Goal: Task Accomplishment & Management: Manage account settings

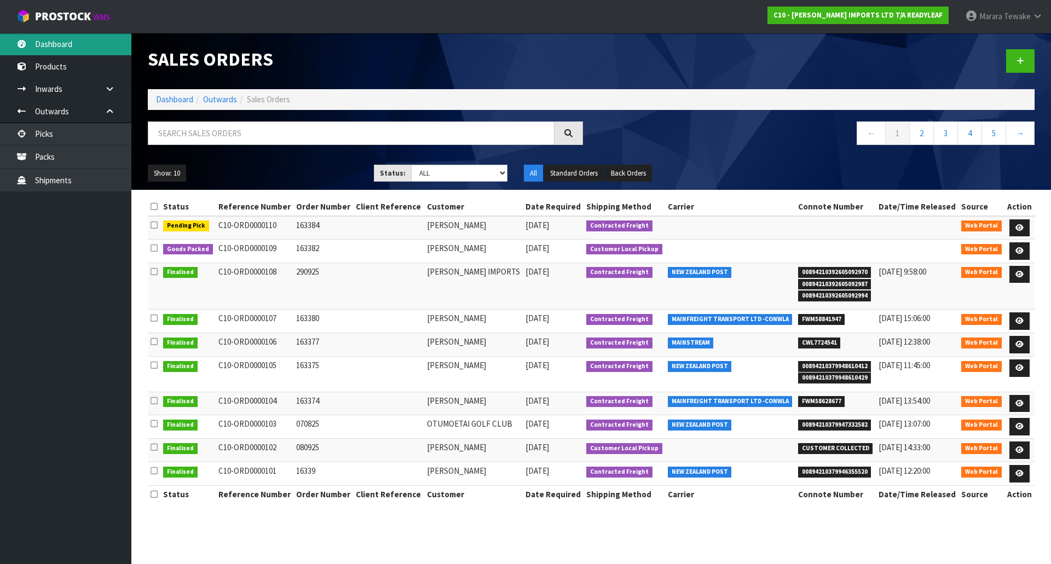
click at [85, 45] on link "Dashboard" at bounding box center [65, 44] width 131 height 22
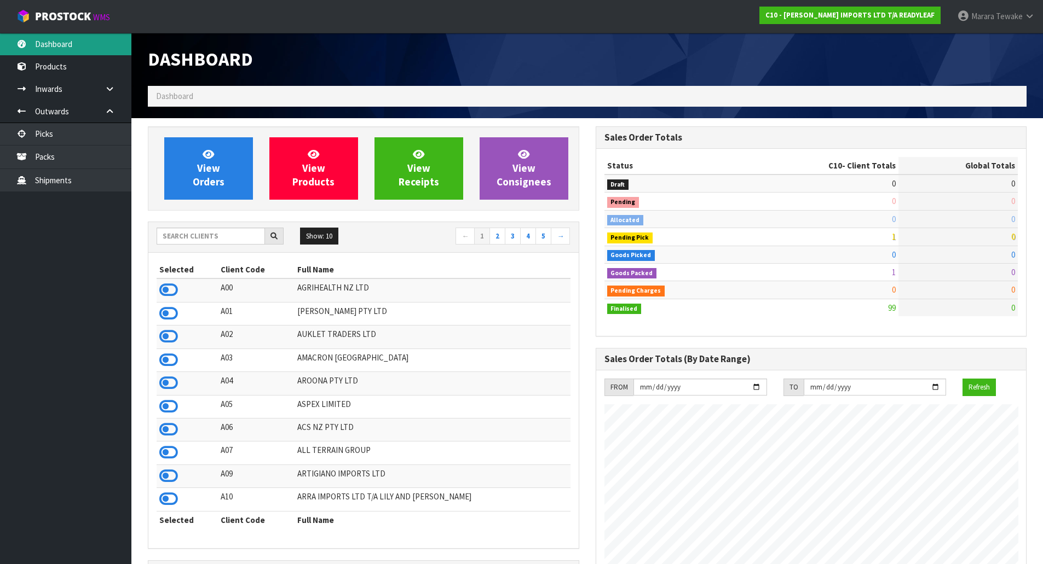
scroll to position [705, 447]
click at [173, 359] on icon at bounding box center [168, 360] width 19 height 16
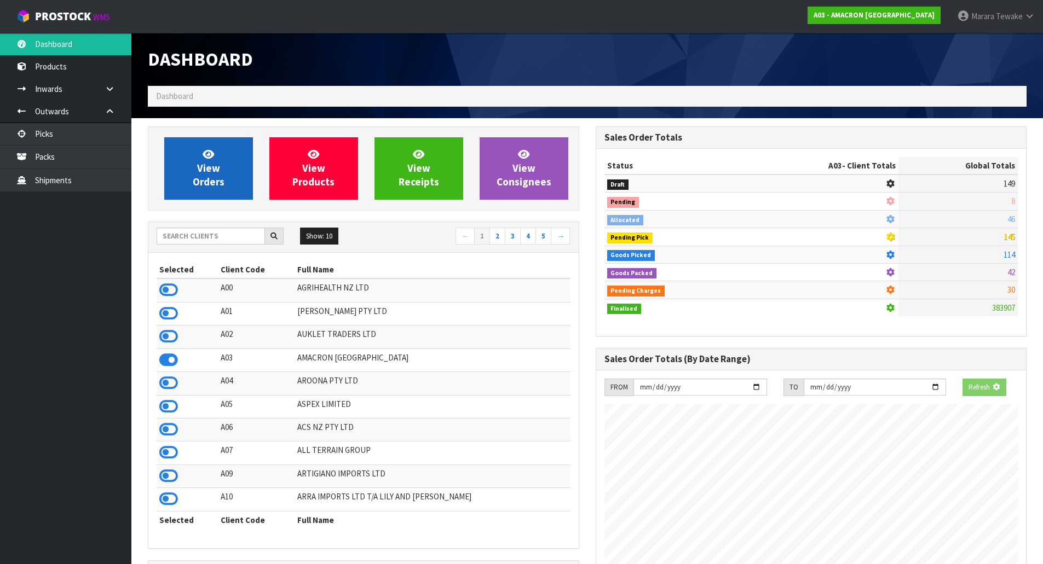
scroll to position [794, 447]
click at [241, 155] on link "View Orders" at bounding box center [208, 168] width 89 height 62
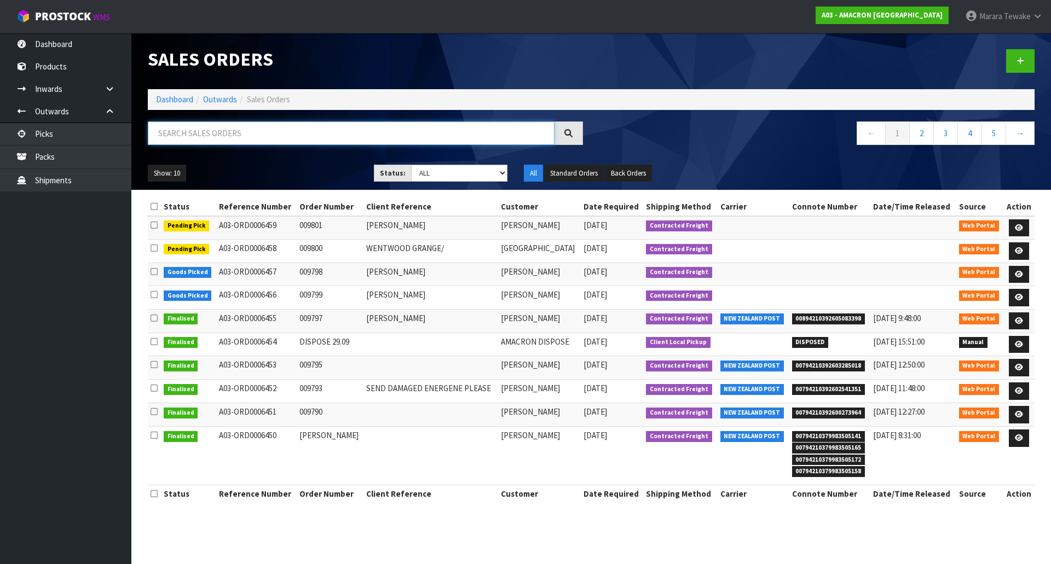
click at [256, 134] on input "text" at bounding box center [351, 134] width 407 height 24
type input "JOB-0415312"
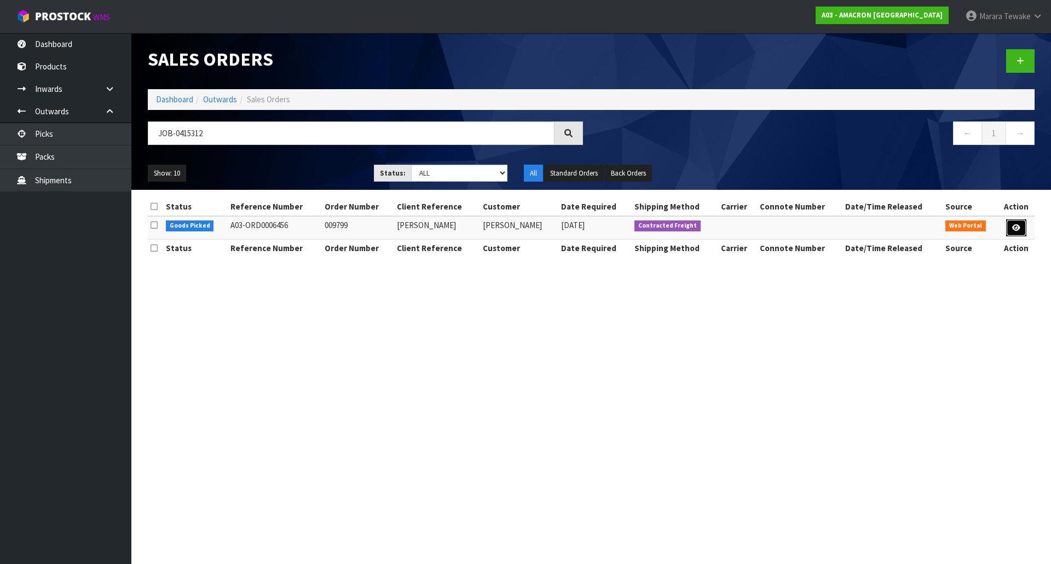
click at [1021, 220] on link at bounding box center [1016, 229] width 20 height 18
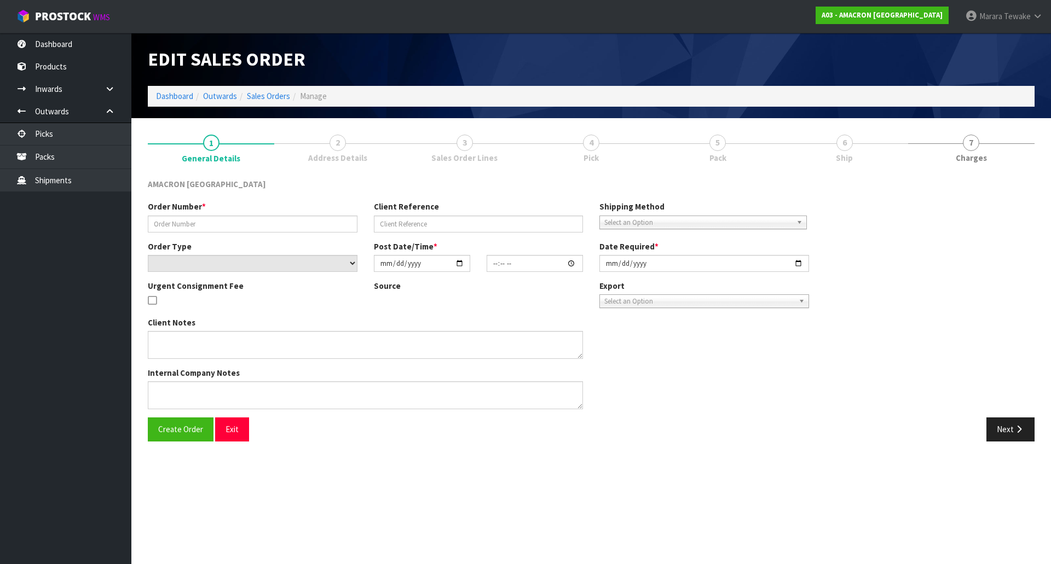
type input "009799"
type input "[PERSON_NAME]"
select select "number:0"
type input "[DATE]"
type input "18:59:00.000"
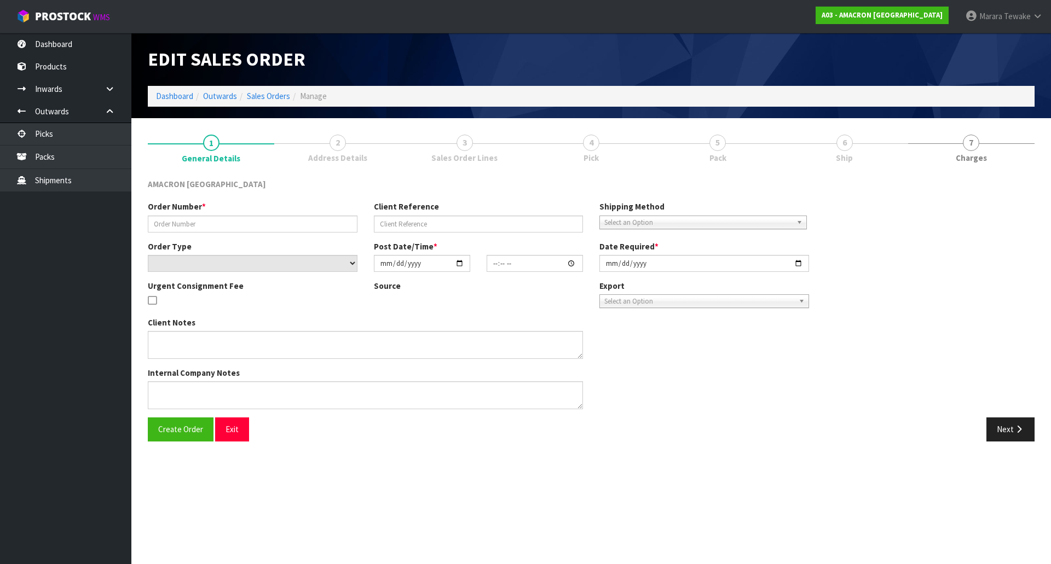
type input "[DATE]"
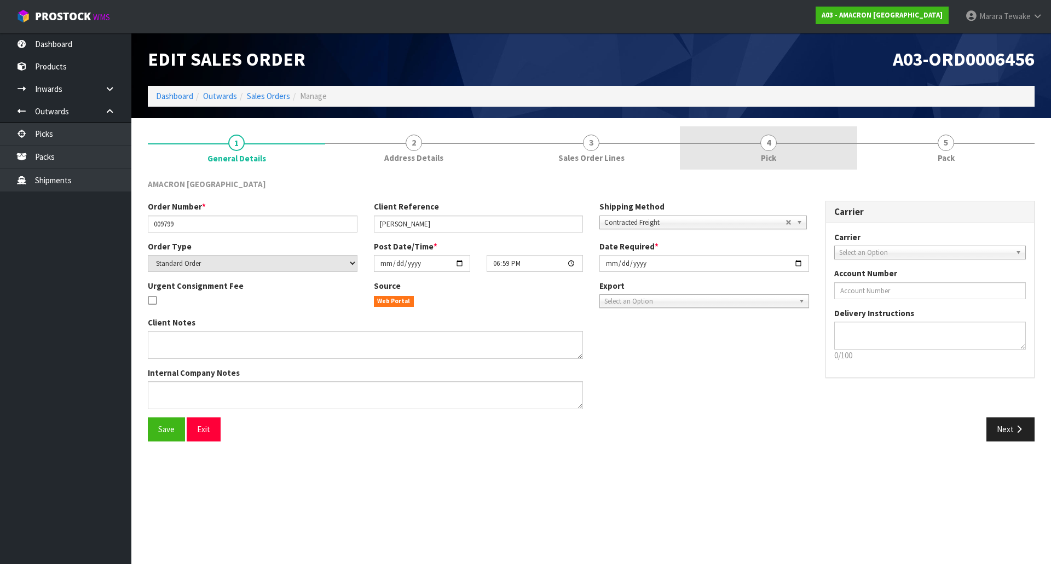
drag, startPoint x: 745, startPoint y: 131, endPoint x: 773, endPoint y: 140, distance: 29.8
click at [749, 133] on link "4 Pick" at bounding box center [768, 147] width 177 height 43
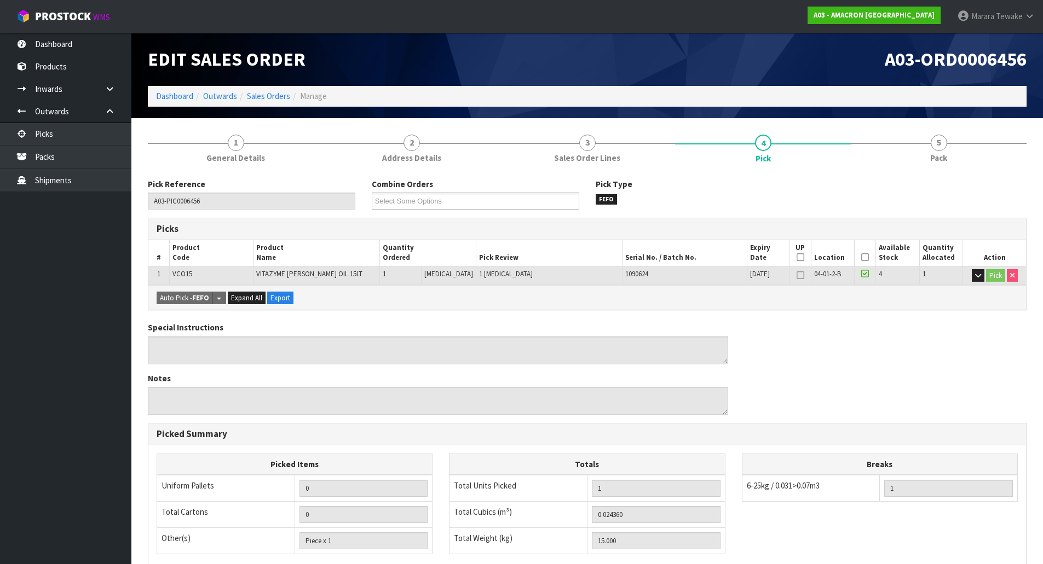
click at [865, 256] on th "Picked" at bounding box center [864, 253] width 21 height 26
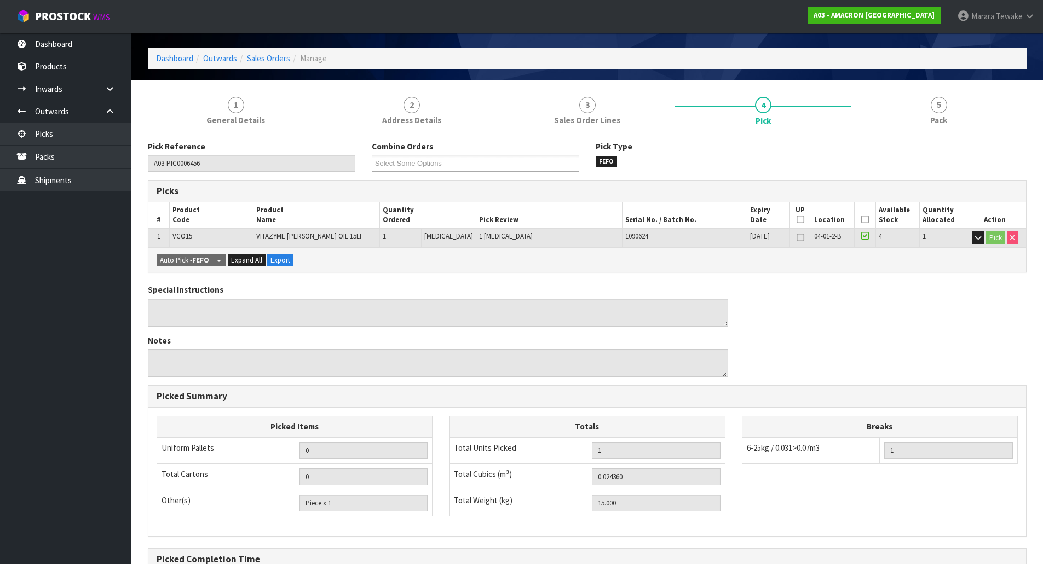
scroll to position [55, 0]
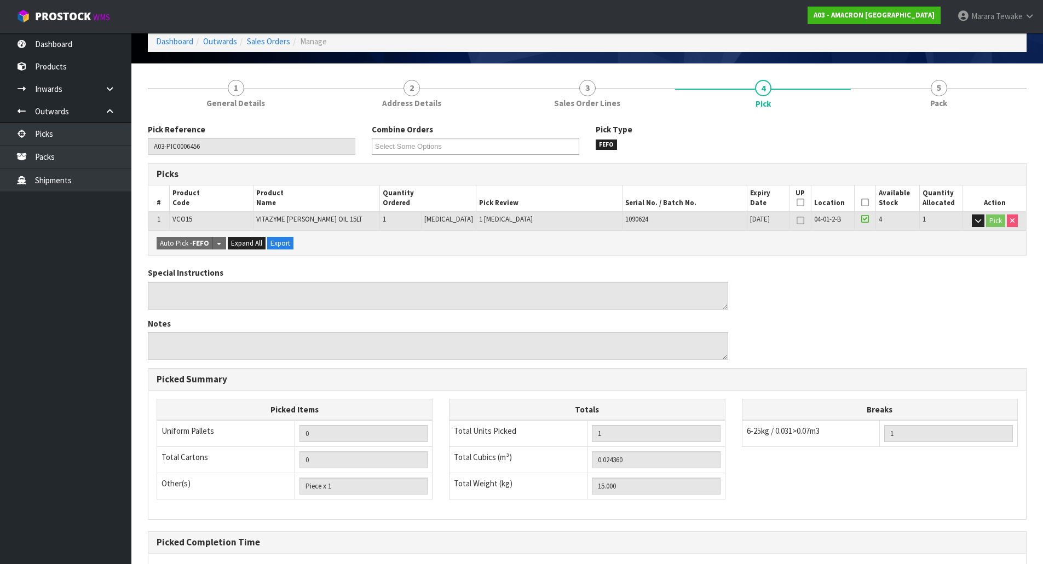
click at [861, 203] on icon at bounding box center [865, 203] width 8 height 1
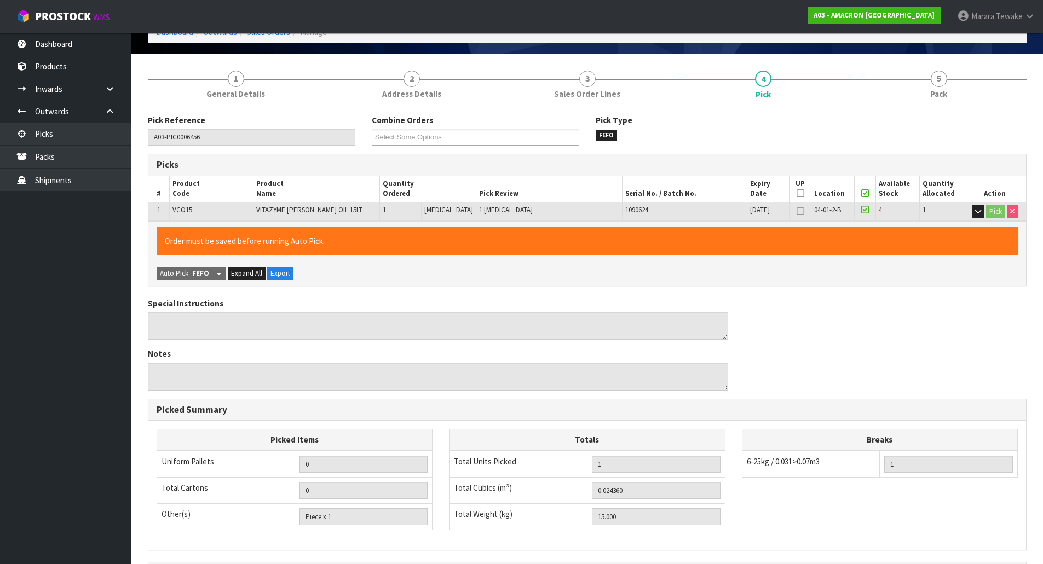
scroll to position [200, 0]
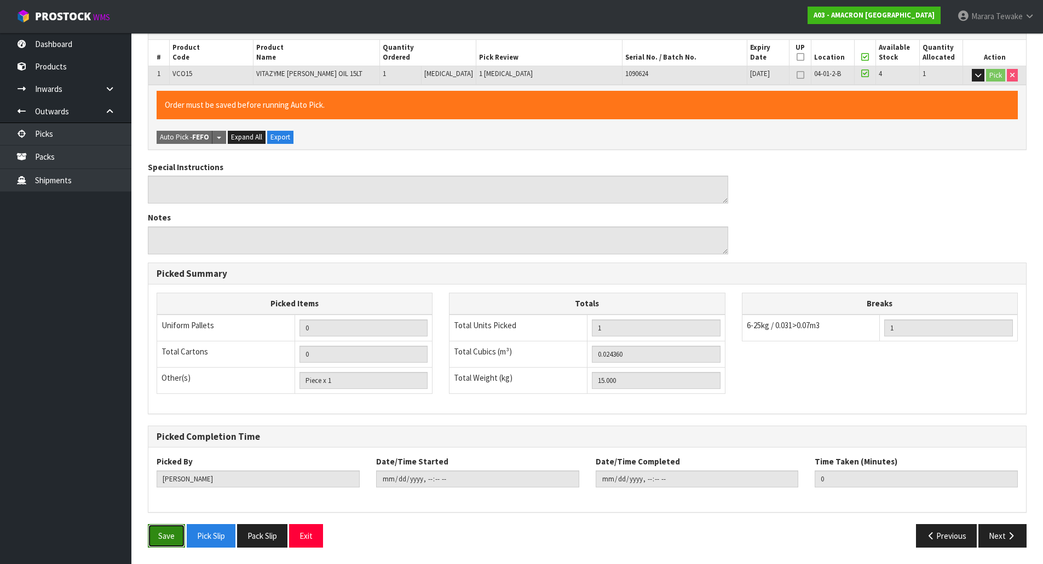
click at [172, 542] on button "Save" at bounding box center [166, 536] width 37 height 24
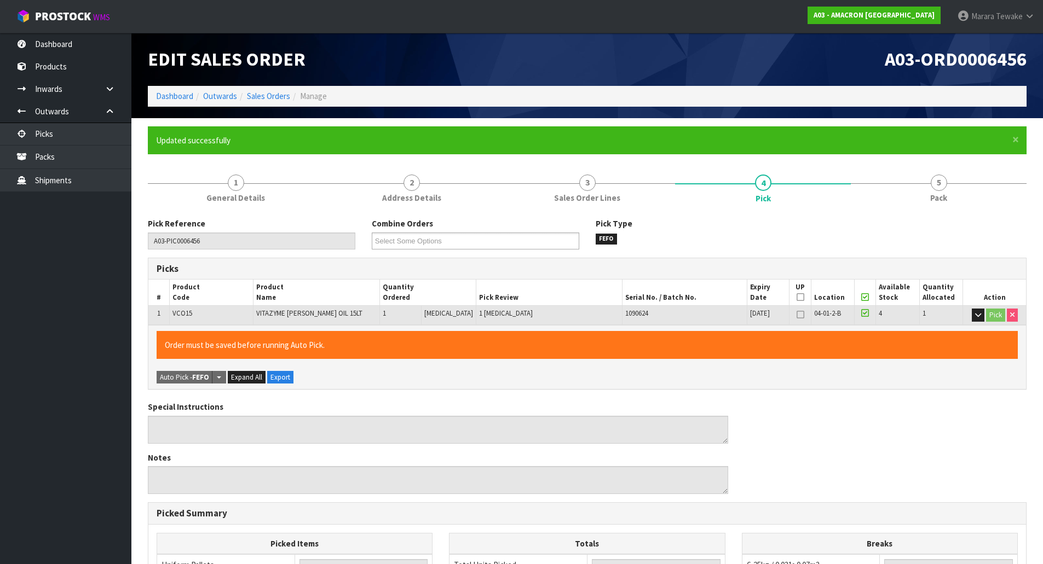
type input "[PERSON_NAME]"
type input "[DATE]T13:21:50"
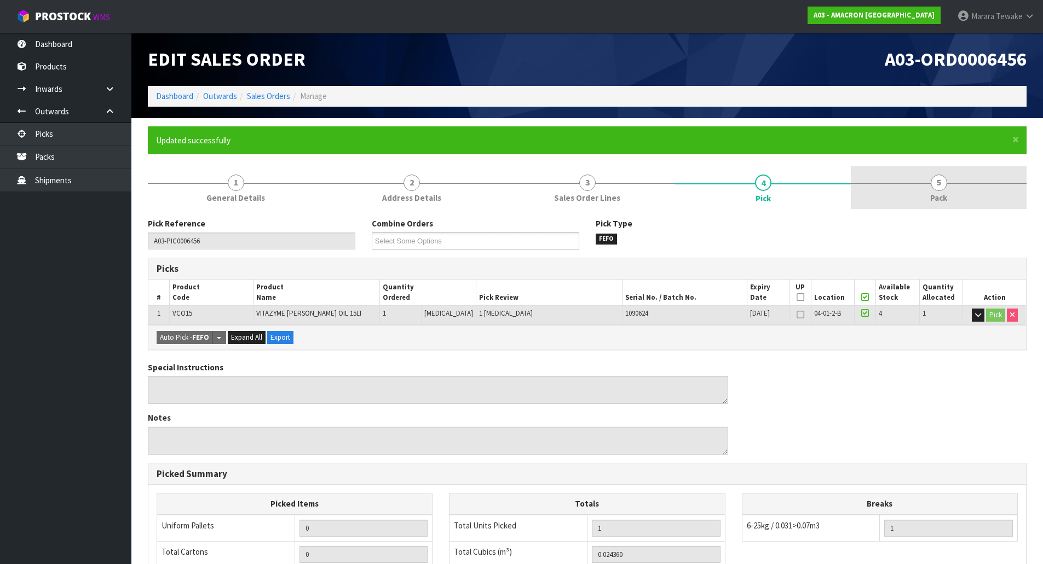
click at [946, 171] on link "5 Pack" at bounding box center [939, 187] width 176 height 43
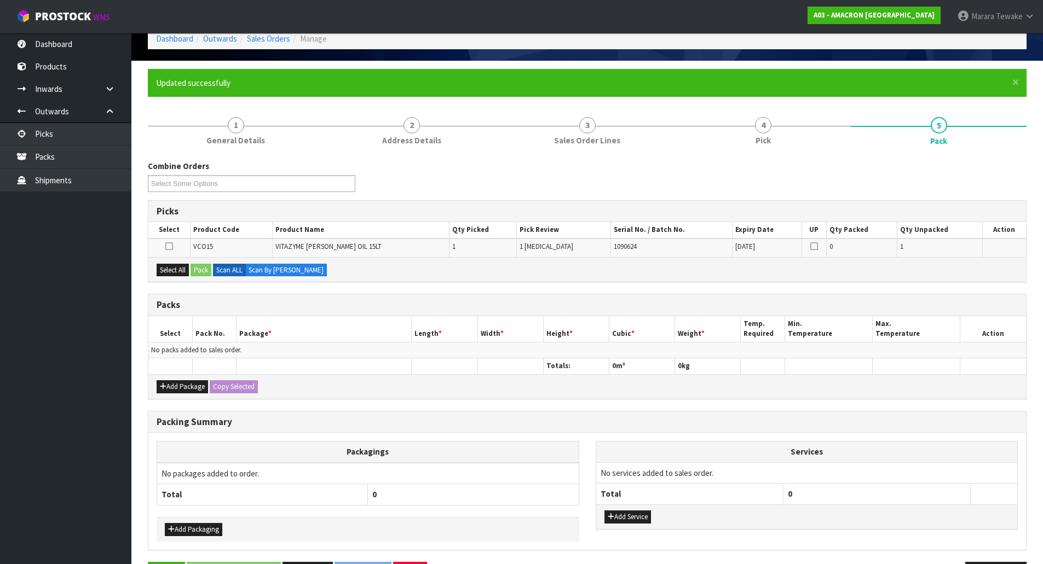
scroll to position [95, 0]
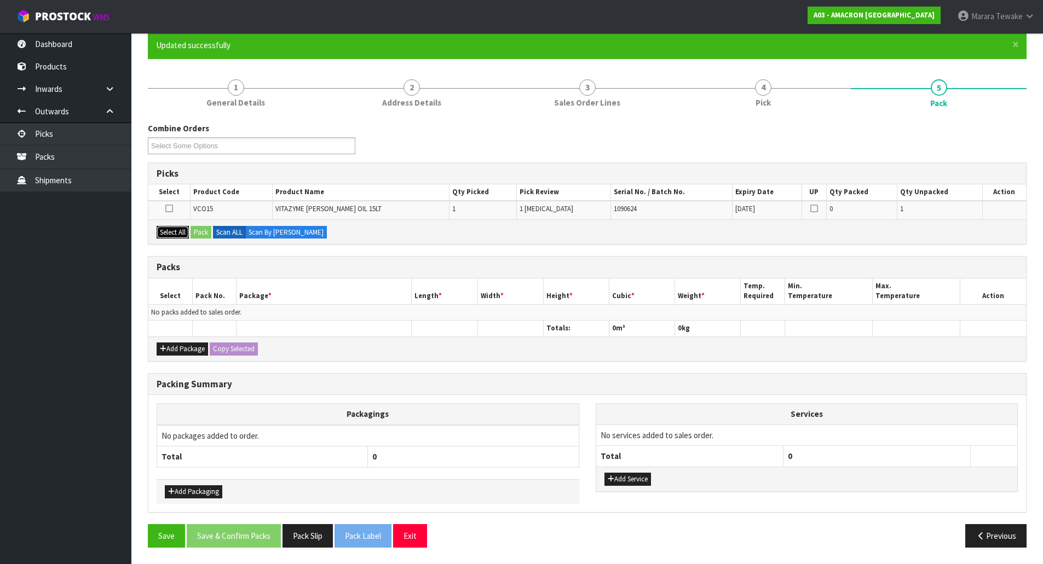
click at [180, 237] on button "Select All" at bounding box center [173, 232] width 32 height 13
click at [195, 232] on button "Pack" at bounding box center [200, 232] width 21 height 13
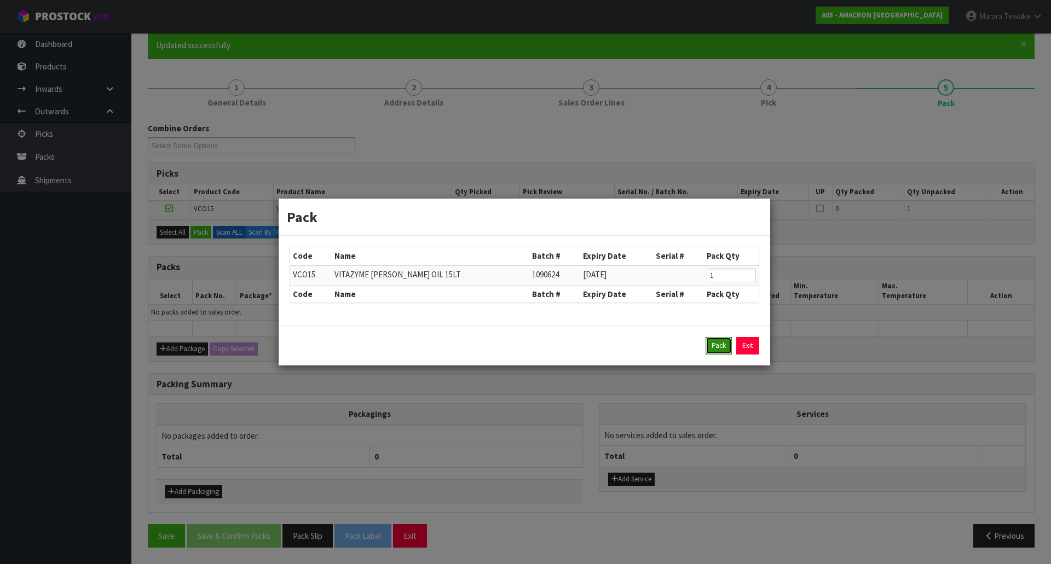
click at [707, 354] on button "Pack" at bounding box center [719, 346] width 26 height 18
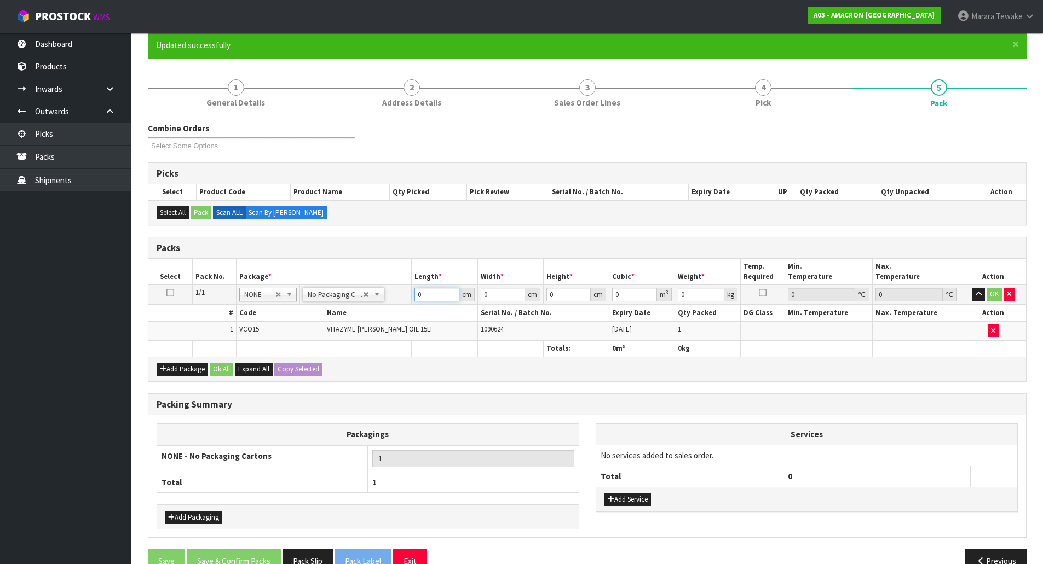
drag, startPoint x: 429, startPoint y: 291, endPoint x: 390, endPoint y: 240, distance: 64.0
click at [405, 276] on table "Select Pack No. Package * Length * Width * Height * Cubic * Weight * Temp. Requ…" at bounding box center [586, 307] width 877 height 97
type input "29"
type input "27"
type input "3"
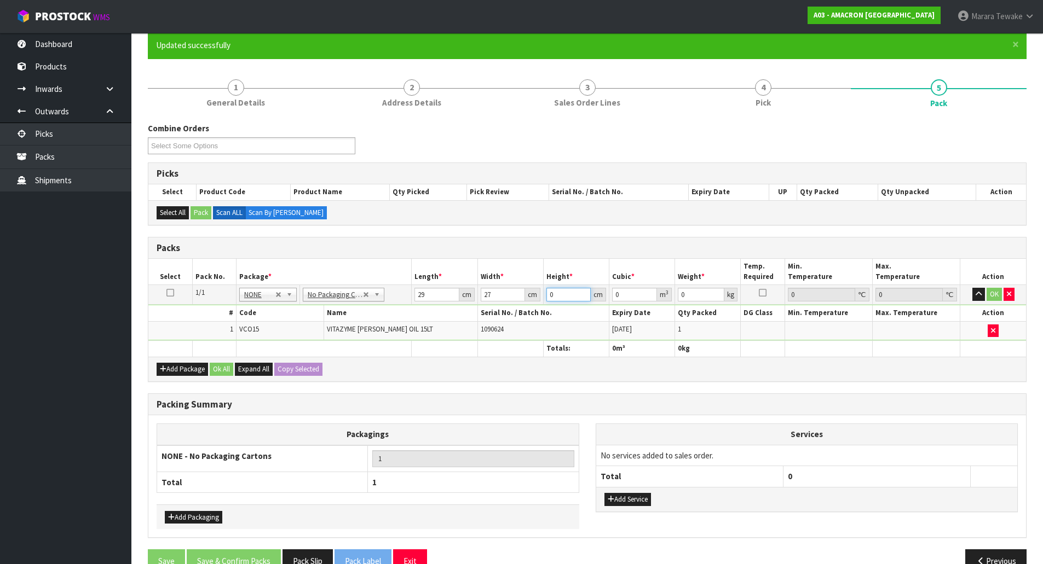
type input "0.002349"
type input "31"
type input "0.024273"
type input "31"
type input "16"
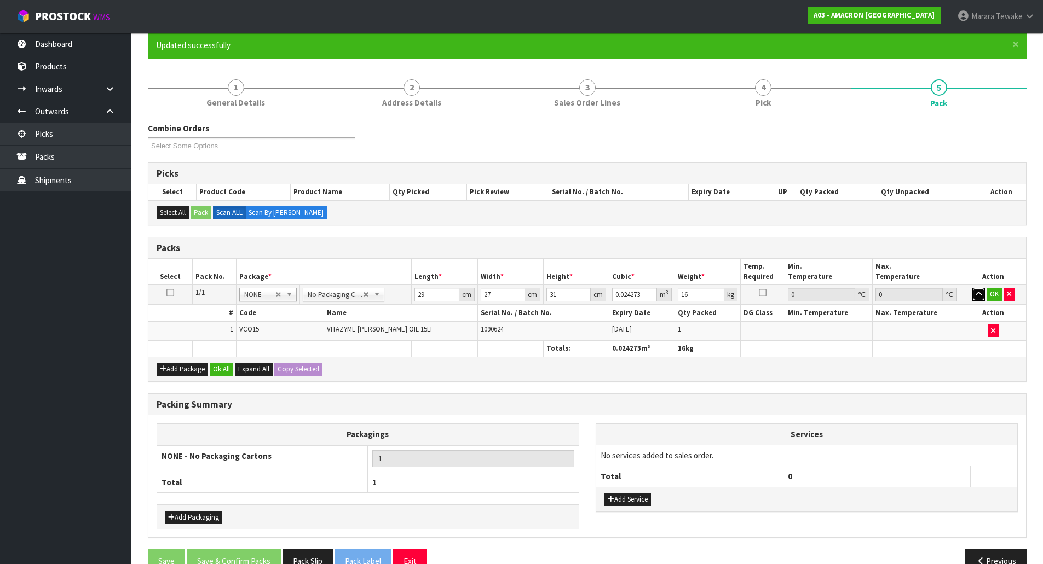
click at [972, 288] on button "button" at bounding box center [978, 294] width 13 height 13
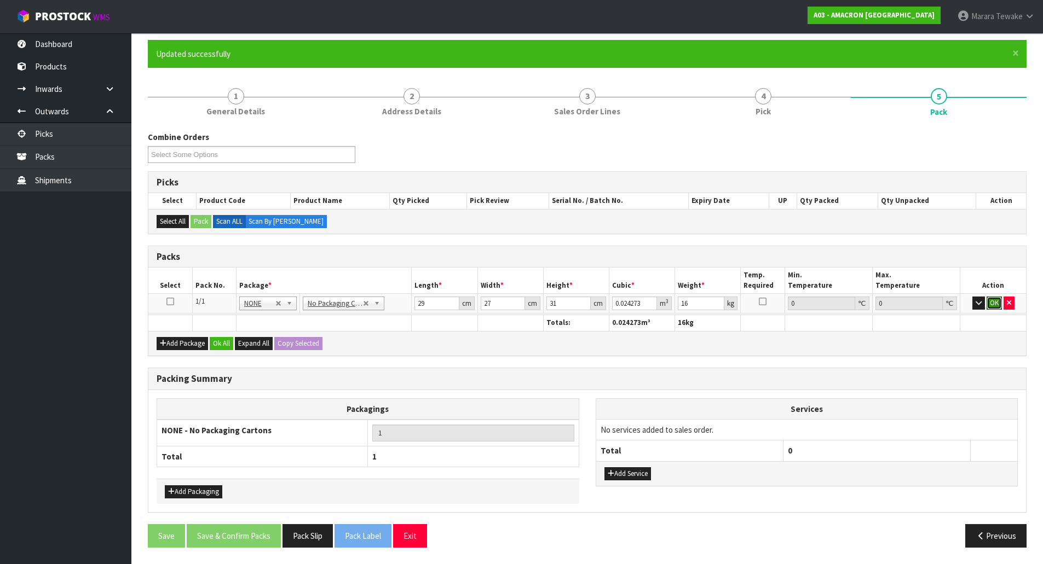
click button "OK" at bounding box center [993, 303] width 15 height 13
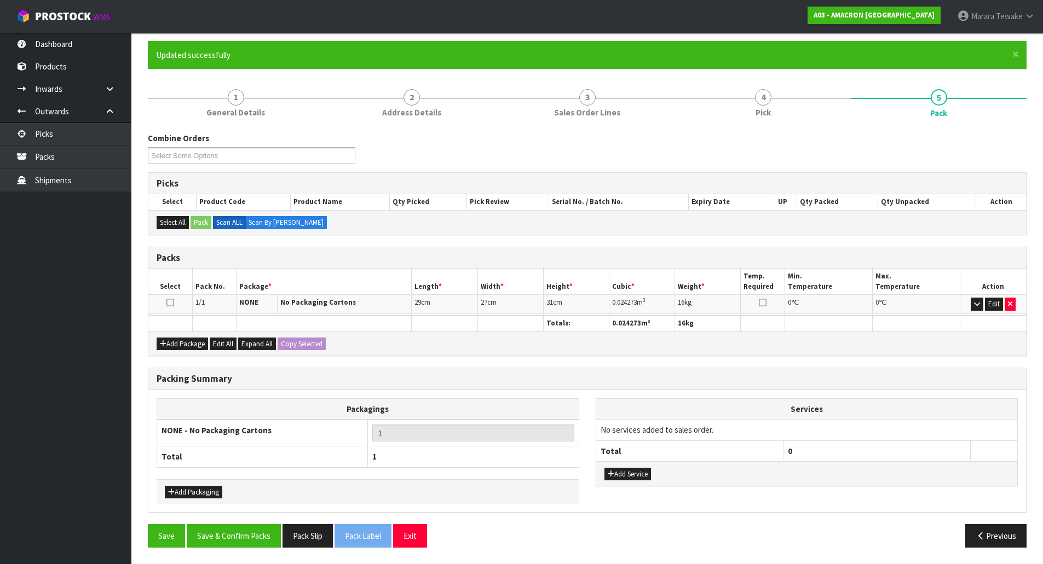
scroll to position [84, 0]
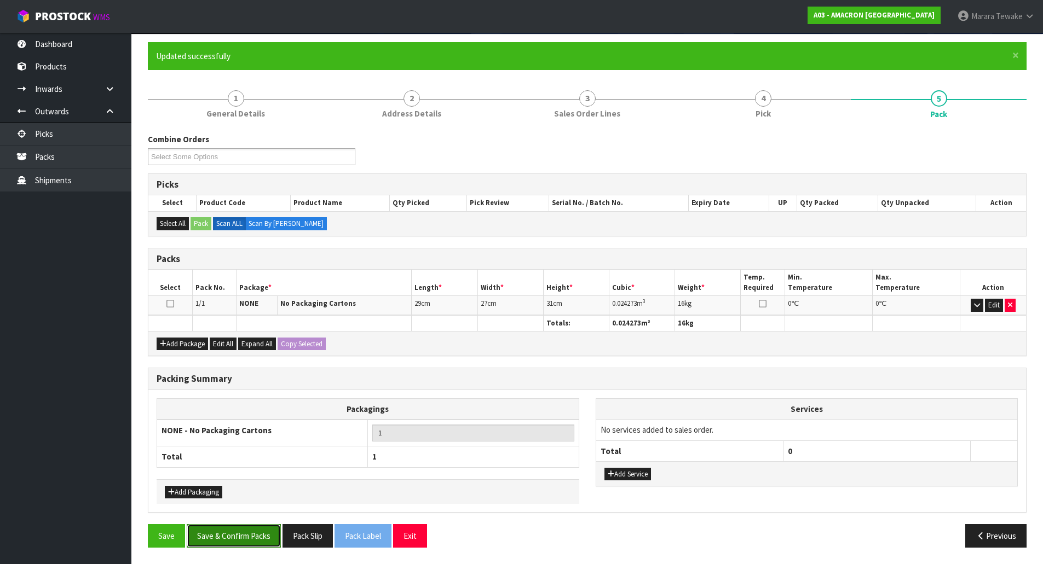
click at [222, 537] on button "Save & Confirm Packs" at bounding box center [234, 536] width 94 height 24
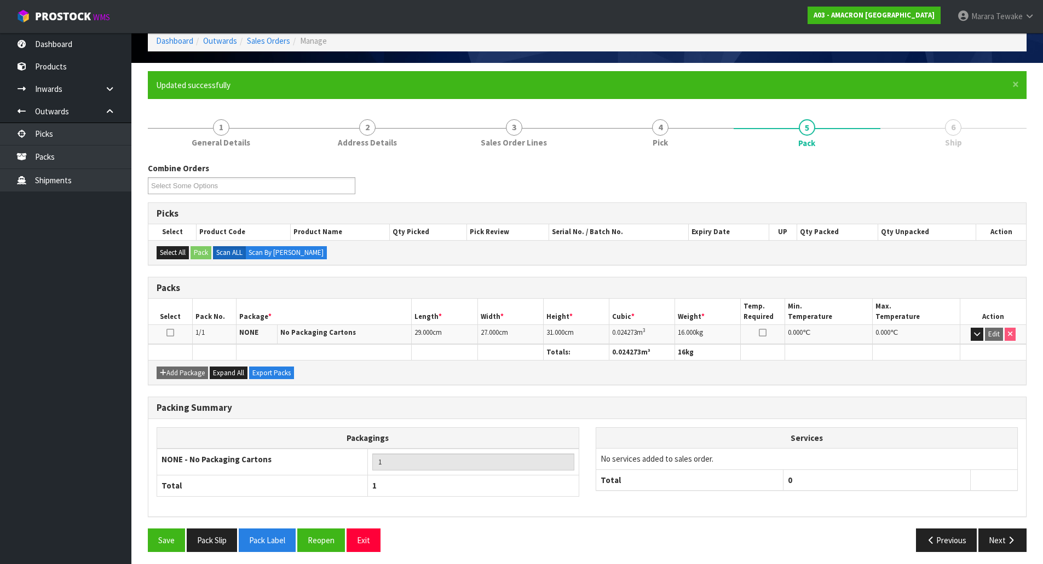
scroll to position [60, 0]
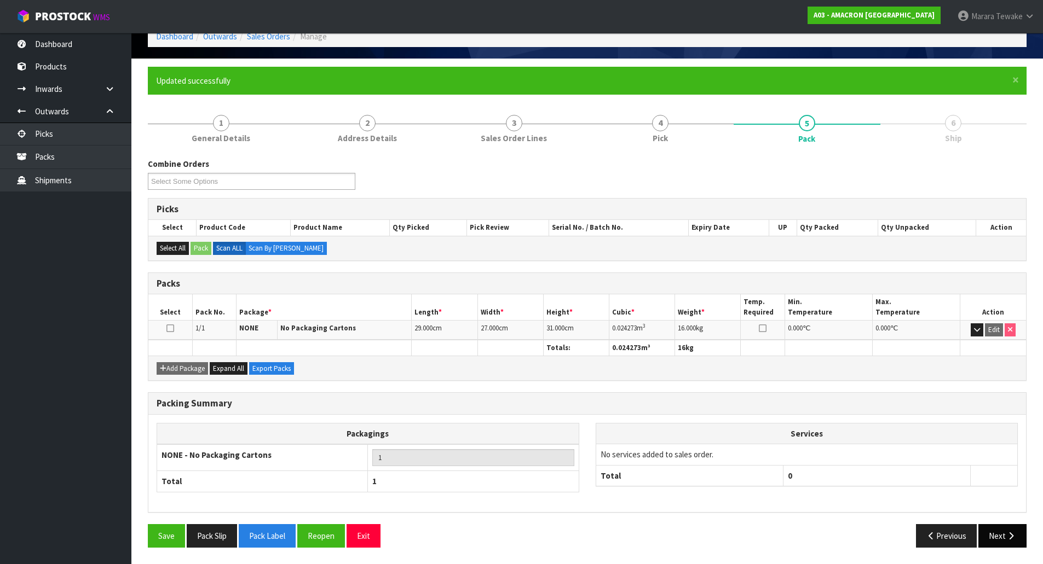
click at [1003, 537] on button "Next" at bounding box center [1002, 536] width 48 height 24
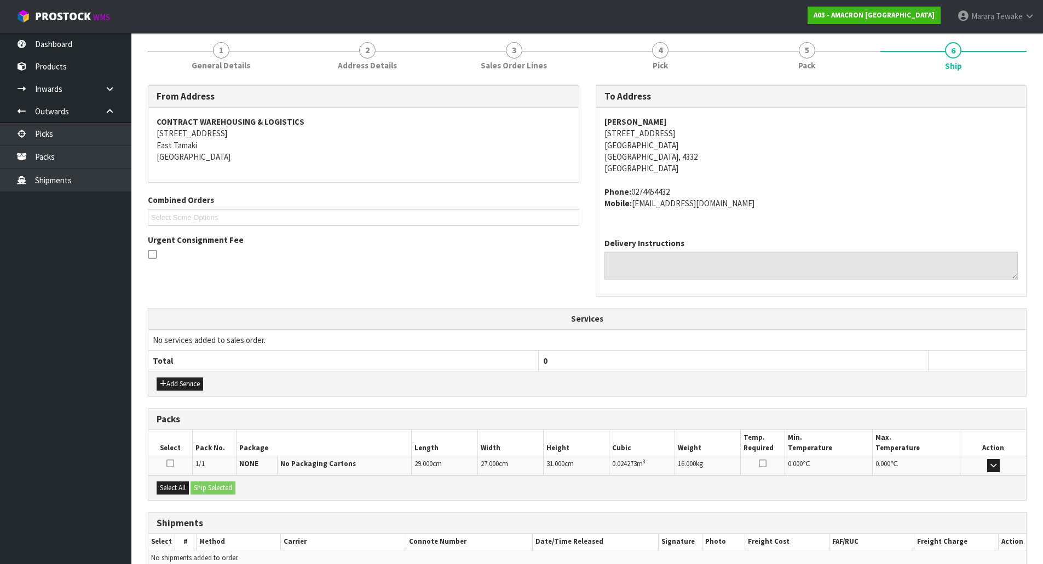
scroll to position [187, 0]
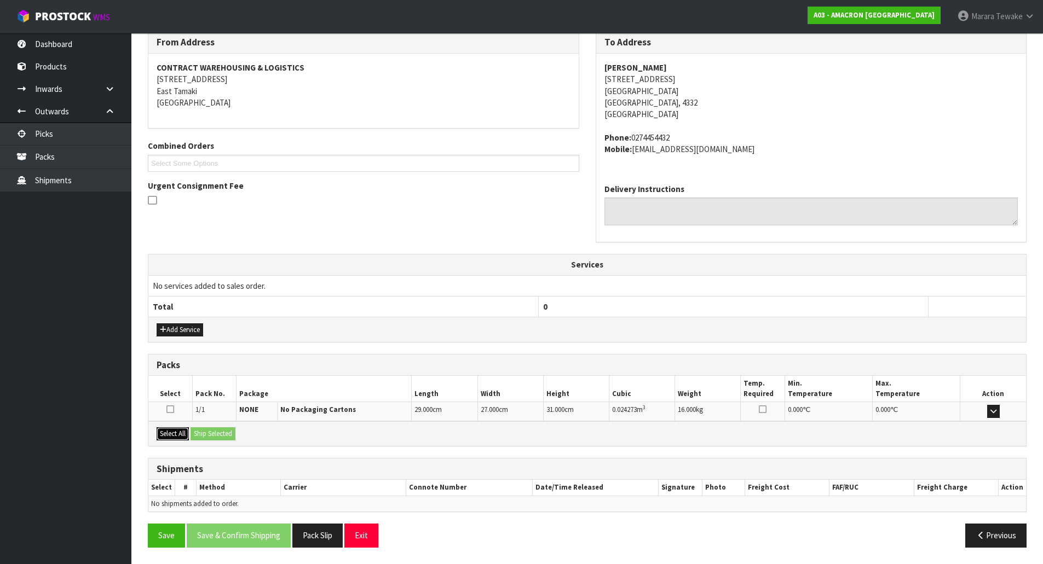
click at [170, 431] on button "Select All" at bounding box center [173, 434] width 32 height 13
drag, startPoint x: 210, startPoint y: 429, endPoint x: 218, endPoint y: 430, distance: 8.8
click at [211, 429] on button "Ship Selected" at bounding box center [212, 434] width 45 height 13
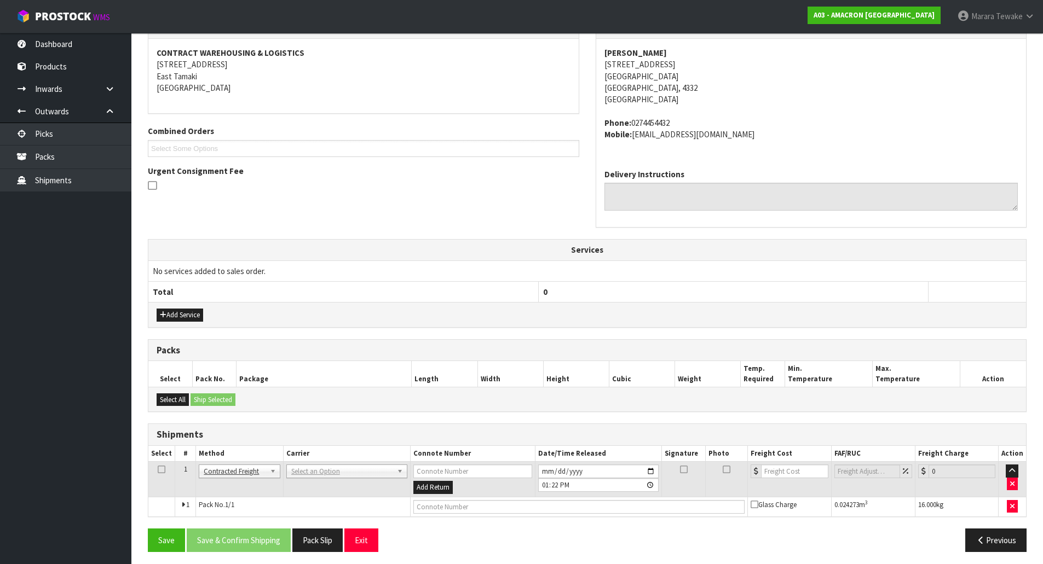
scroll to position [206, 0]
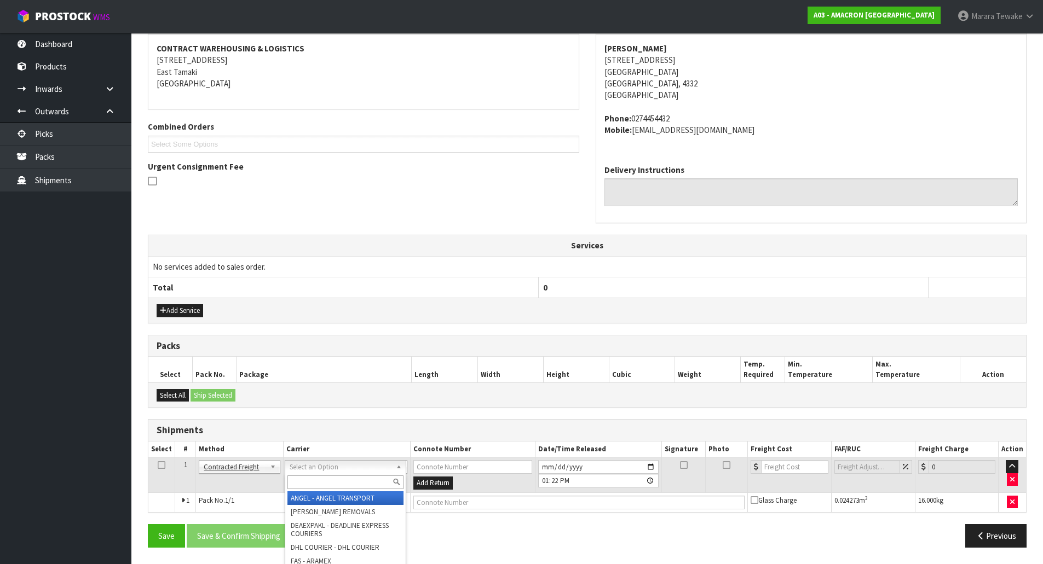
click at [315, 480] on input "text" at bounding box center [345, 483] width 116 height 14
type input "nzp"
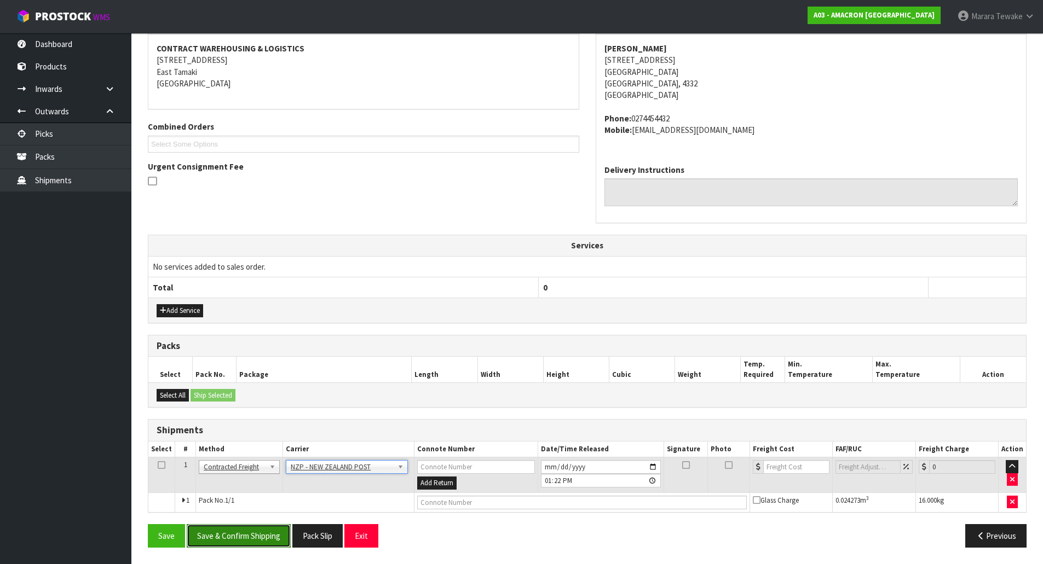
click at [262, 532] on button "Save & Confirm Shipping" at bounding box center [239, 536] width 104 height 24
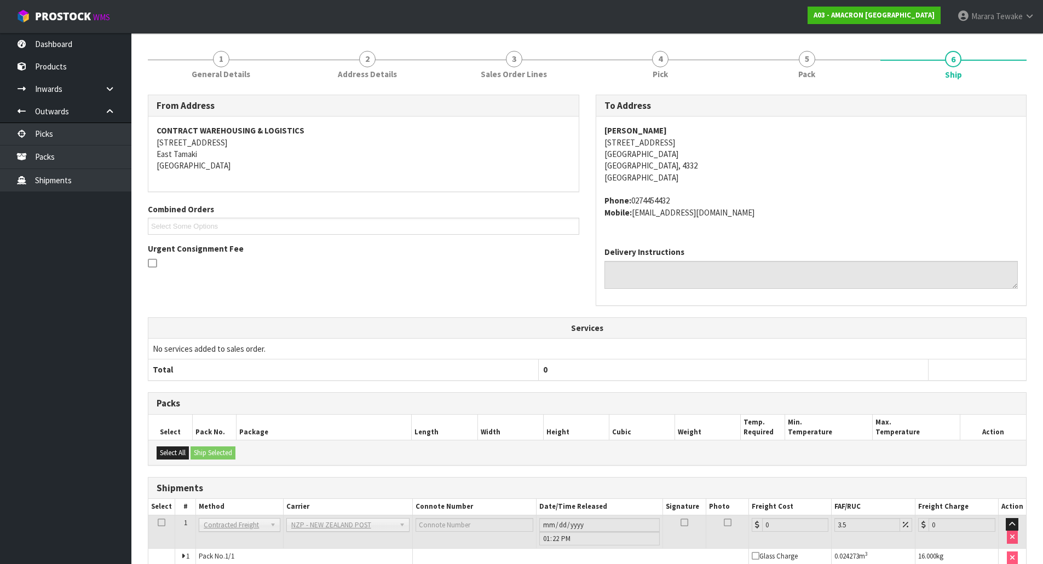
scroll to position [190, 0]
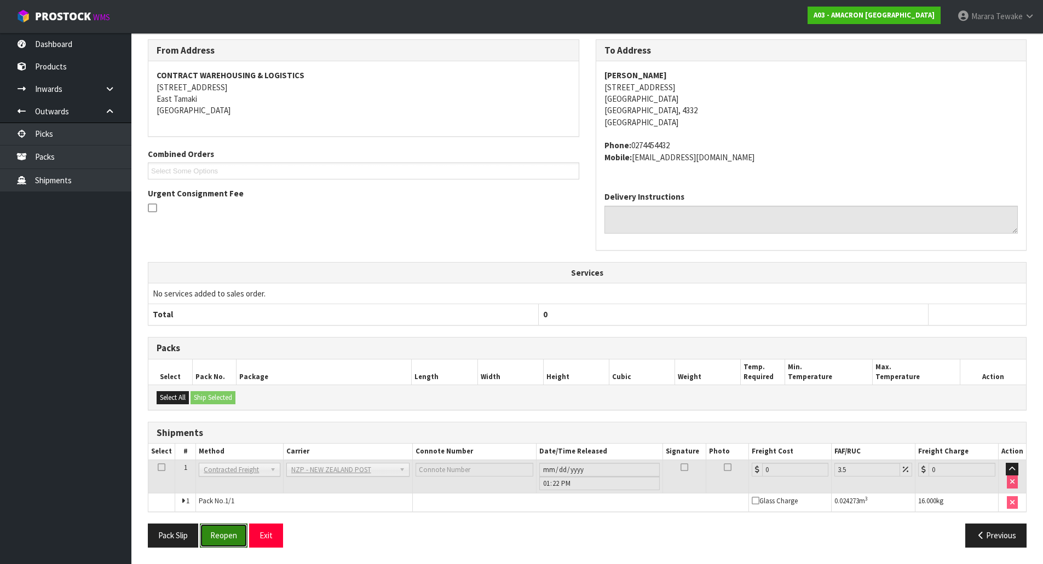
drag, startPoint x: 235, startPoint y: 530, endPoint x: 4, endPoint y: 489, distance: 234.0
click at [235, 530] on button "Reopen" at bounding box center [224, 536] width 48 height 24
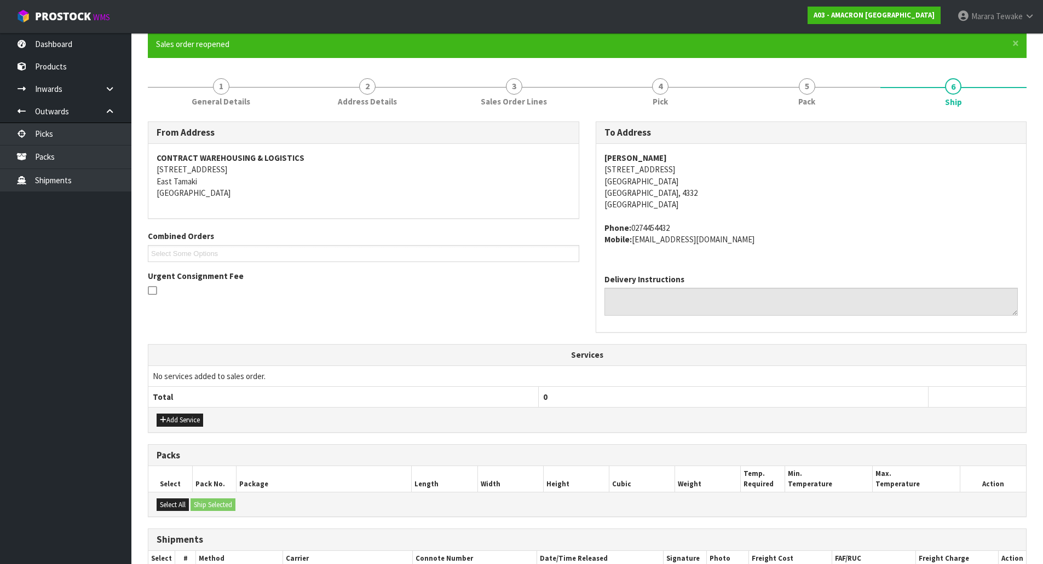
scroll to position [206, 0]
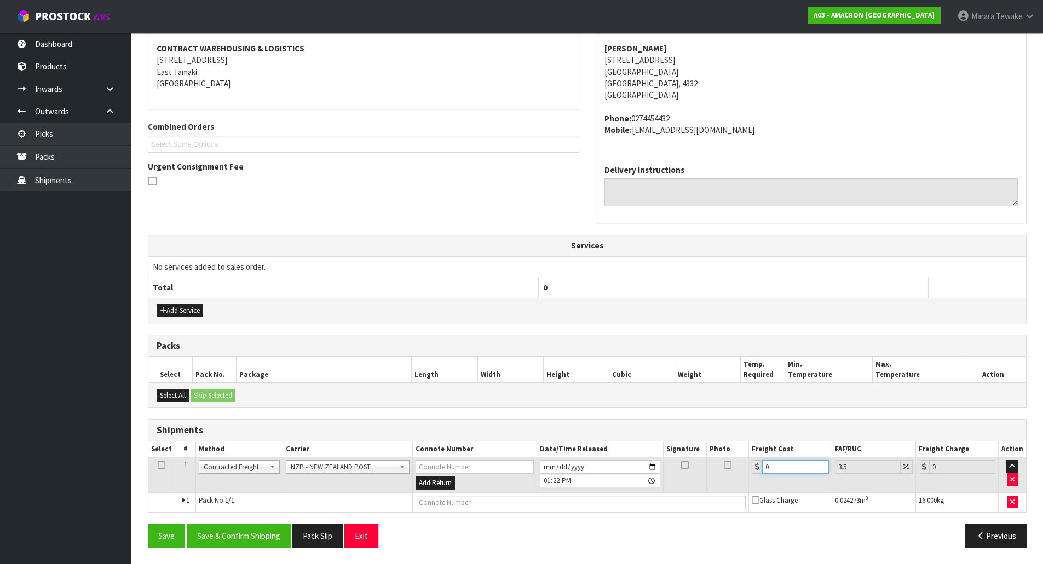
drag, startPoint x: 779, startPoint y: 465, endPoint x: 732, endPoint y: 443, distance: 52.2
click at [740, 453] on table "Select # Method Carrier Connote Number Date/Time Released Signature Photo Freig…" at bounding box center [586, 477] width 877 height 71
type input "1"
type input "1.03"
type input "13"
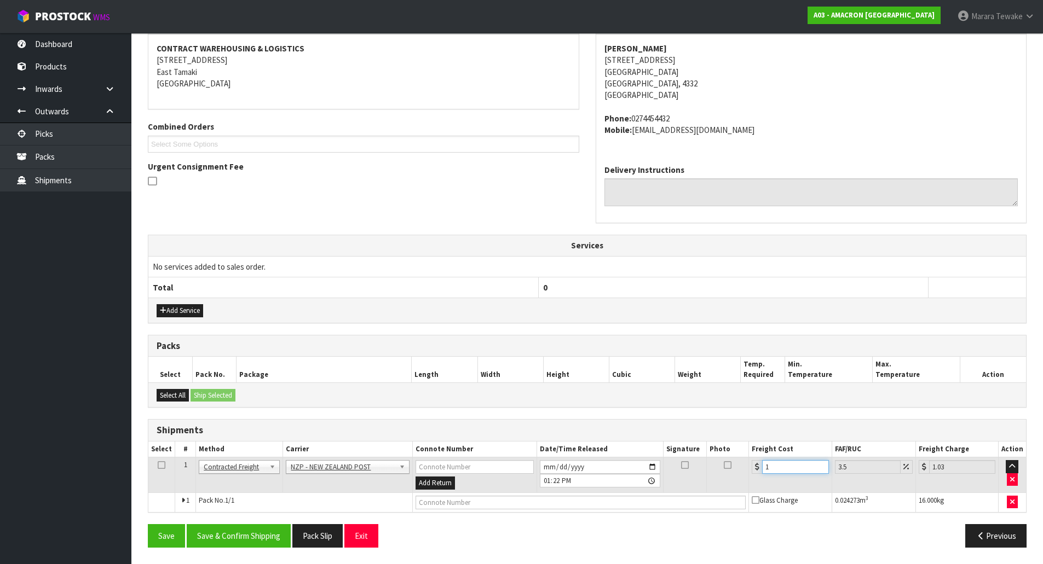
type input "13.45"
type input "13.3"
type input "13.77"
type input "13.33"
type input "13.8"
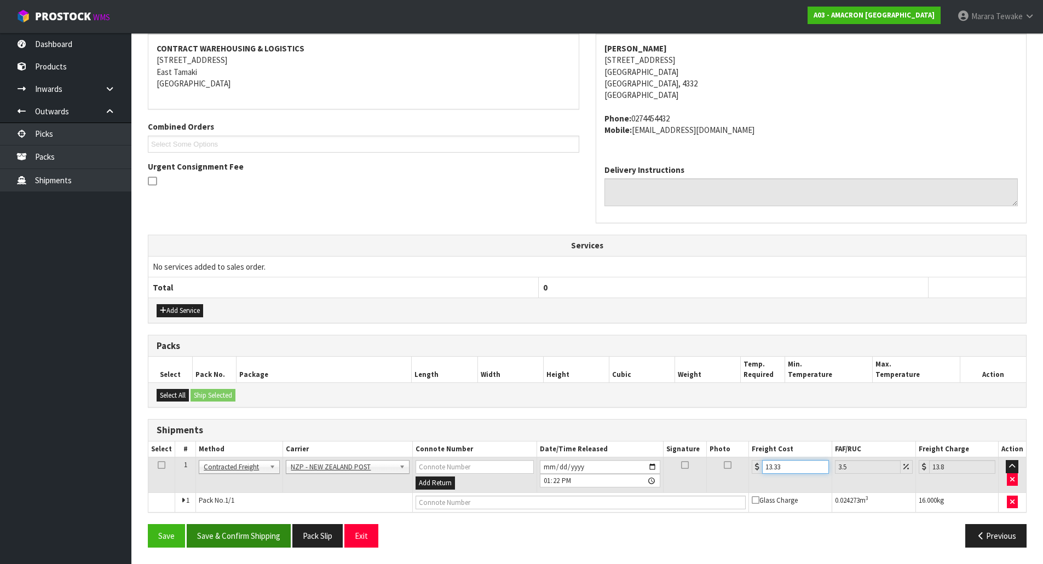
type input "13.33"
click at [265, 532] on button "Save & Confirm Shipping" at bounding box center [239, 536] width 104 height 24
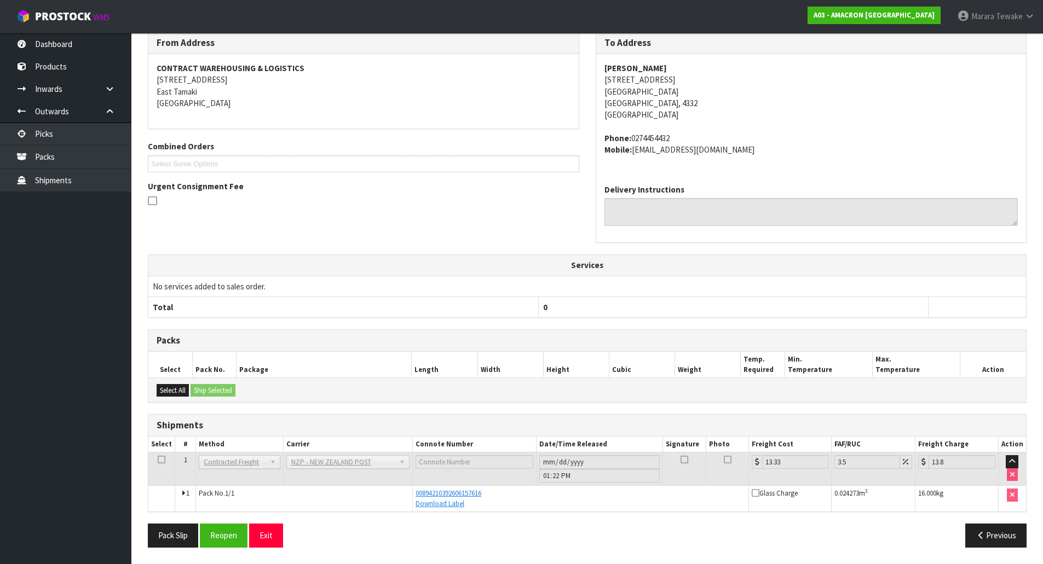
scroll to position [0, 0]
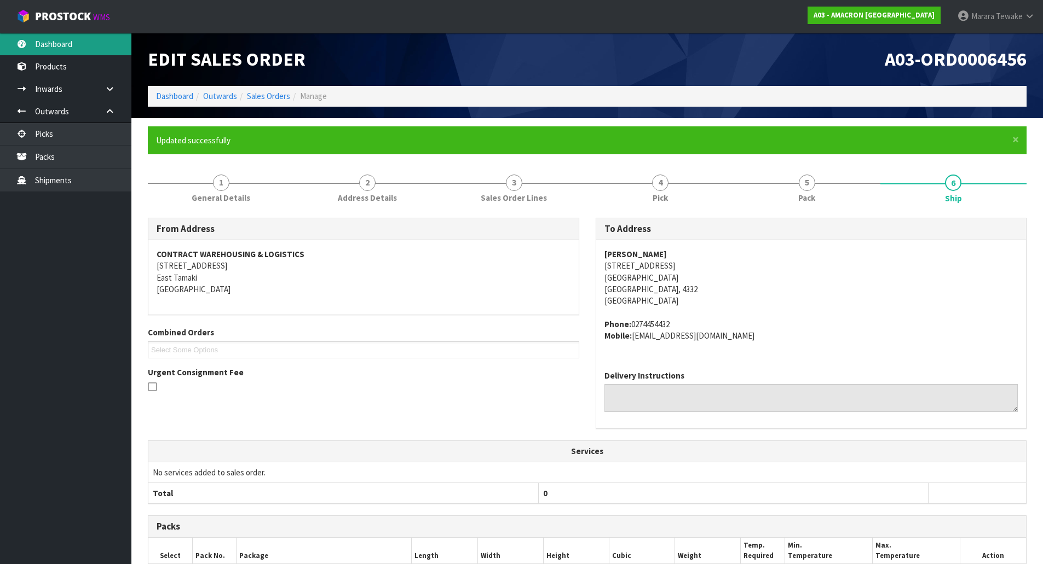
click at [71, 45] on link "Dashboard" at bounding box center [65, 44] width 131 height 22
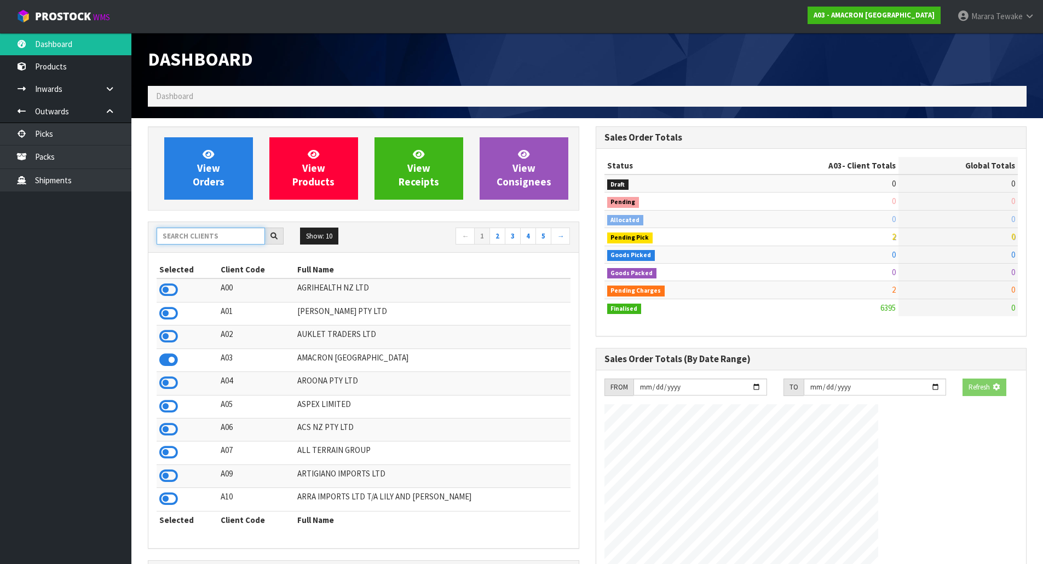
click at [220, 228] on input "text" at bounding box center [211, 236] width 108 height 17
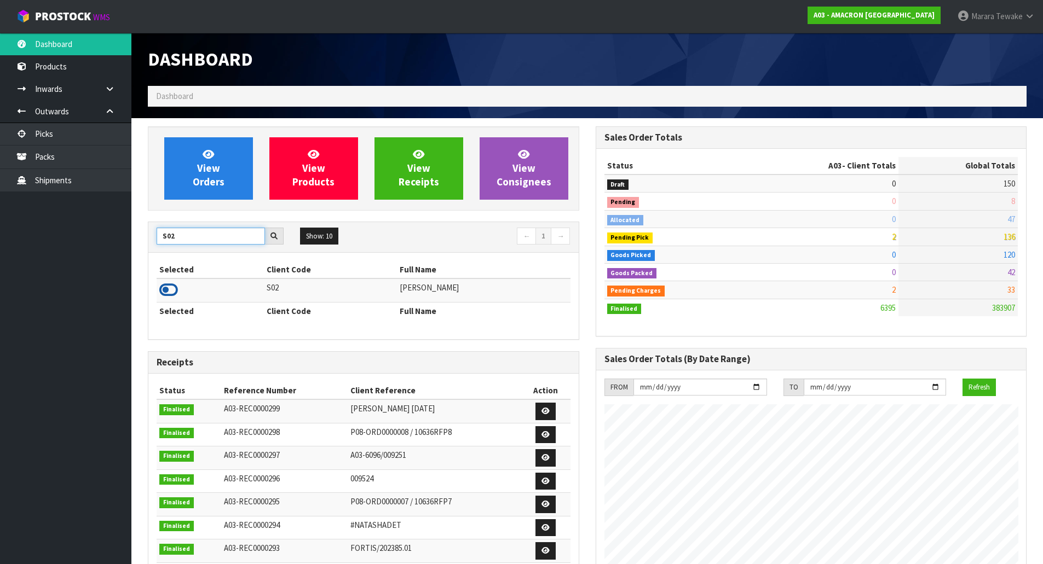
type input "S02"
click at [172, 291] on icon at bounding box center [168, 290] width 19 height 16
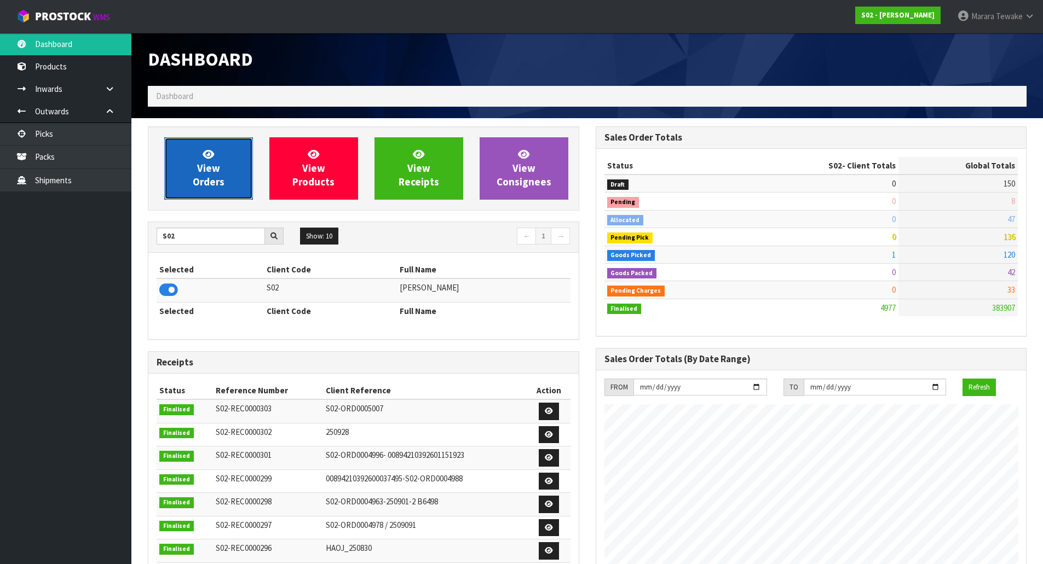
click at [229, 181] on link "View Orders" at bounding box center [208, 168] width 89 height 62
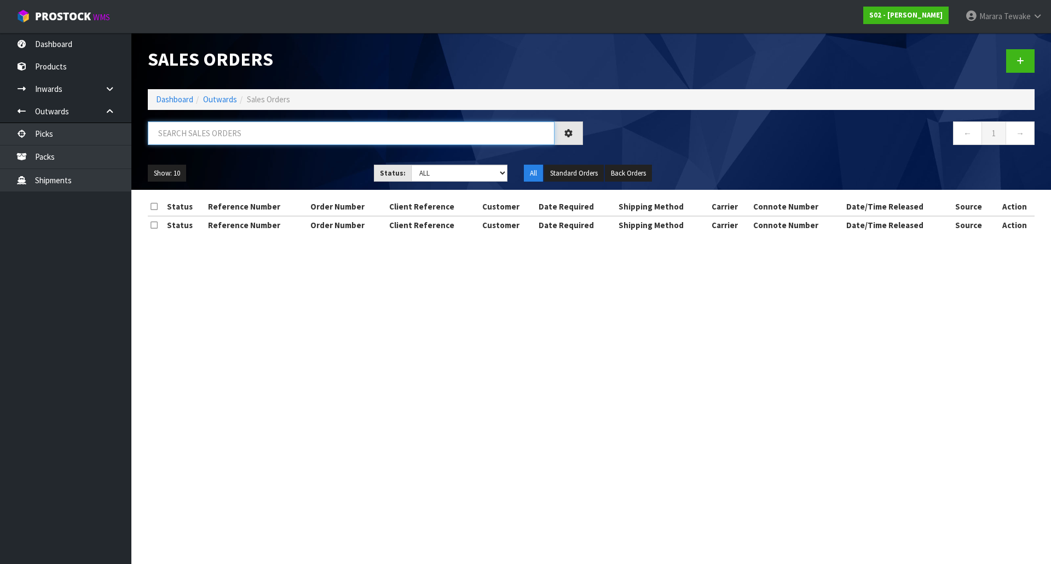
click at [239, 129] on input "text" at bounding box center [351, 134] width 407 height 24
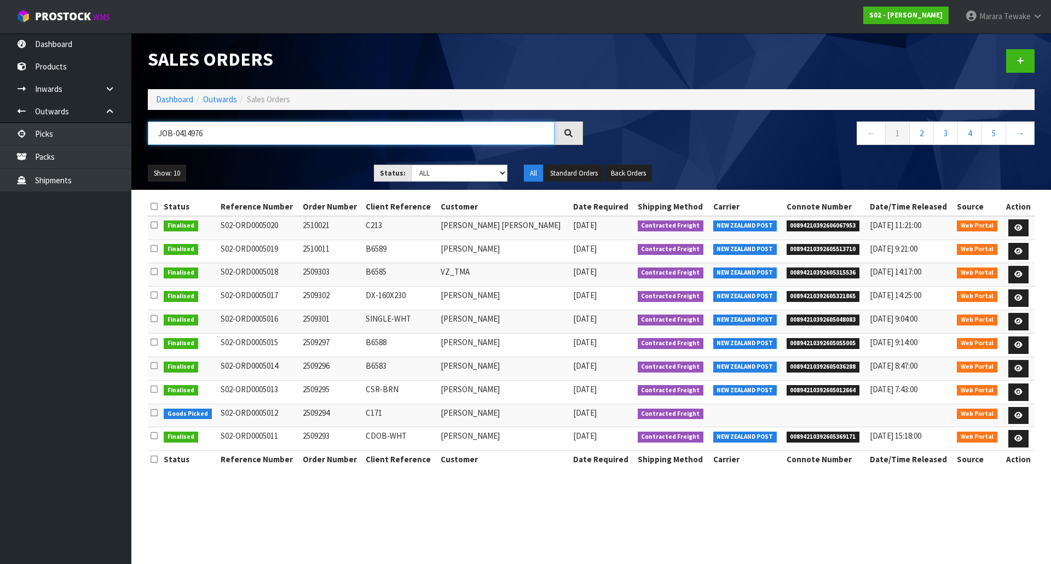
type input "JOB-0414976"
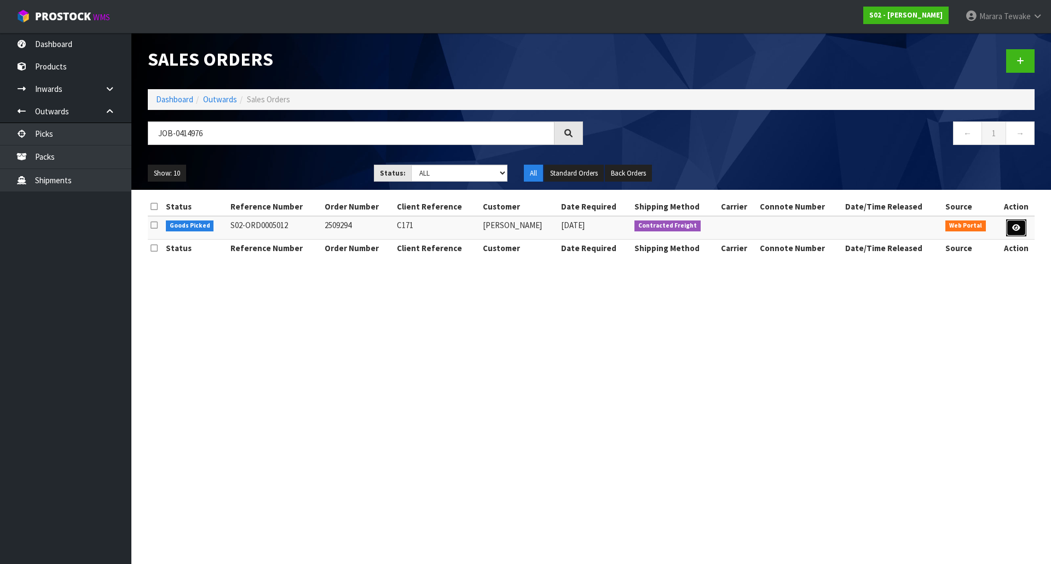
click at [1020, 224] on icon at bounding box center [1016, 227] width 8 height 7
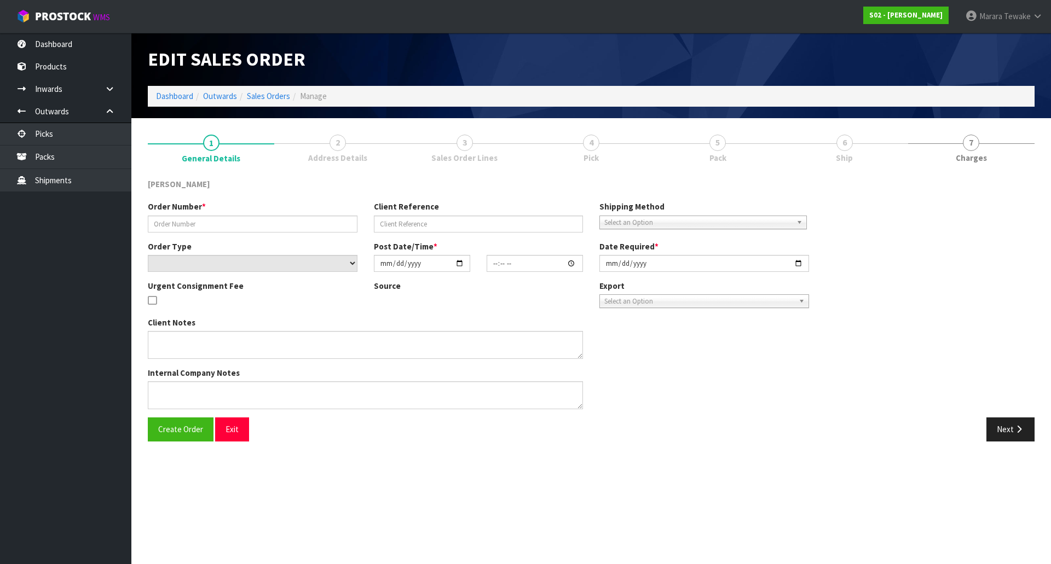
type input "2509294"
type input "C171"
select select "number:0"
type input "[DATE]"
type input "13:39:00.000"
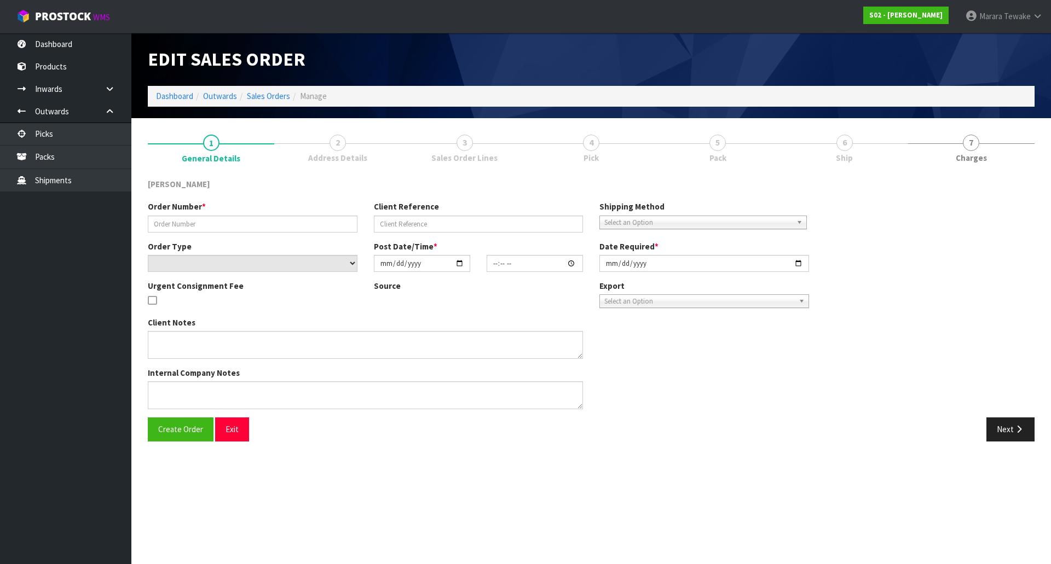
type input "[DATE]"
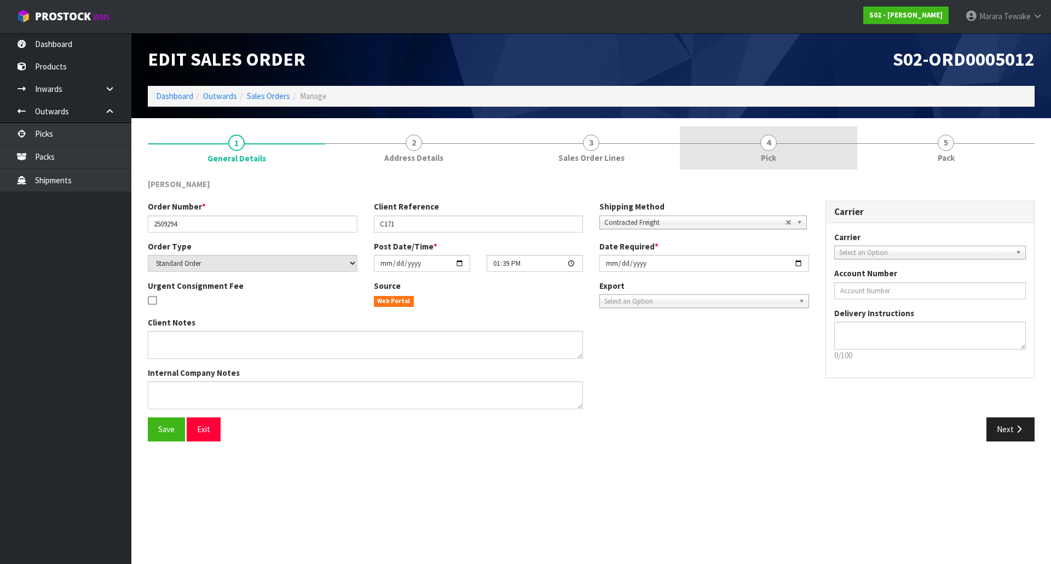
click at [787, 155] on link "4 Pick" at bounding box center [768, 147] width 177 height 43
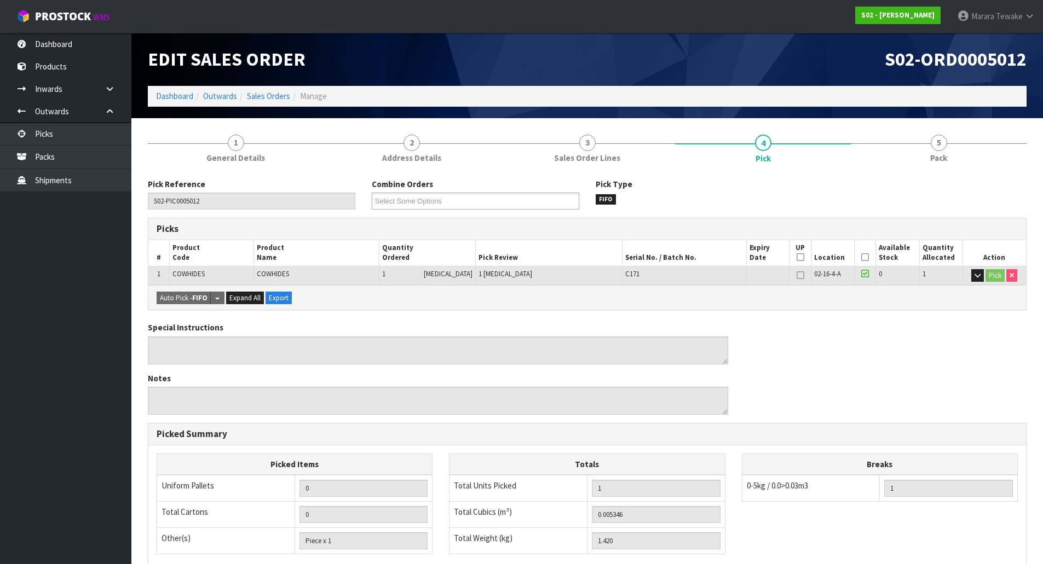
click at [862, 257] on icon at bounding box center [865, 257] width 8 height 1
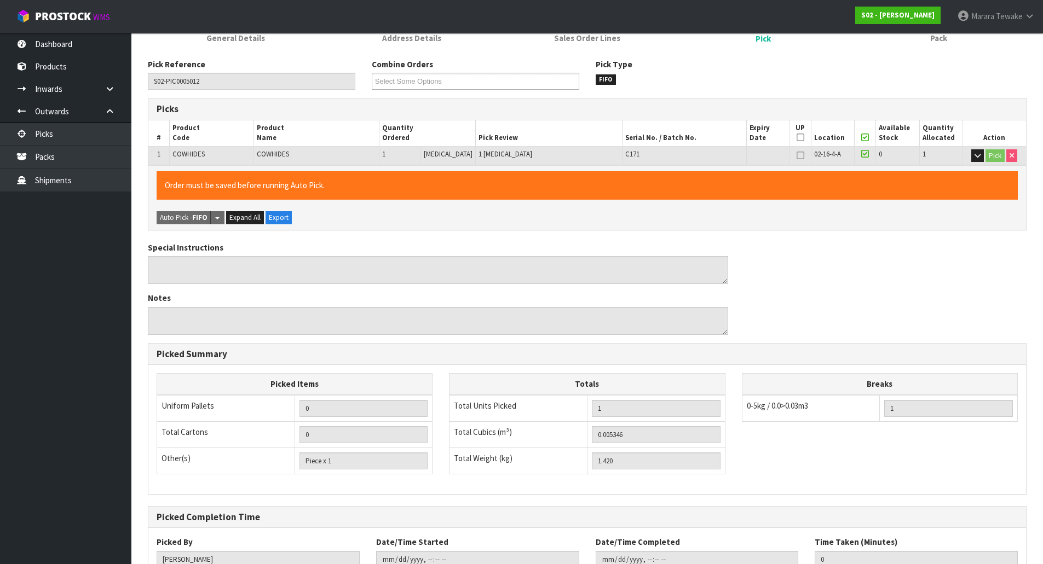
scroll to position [200, 0]
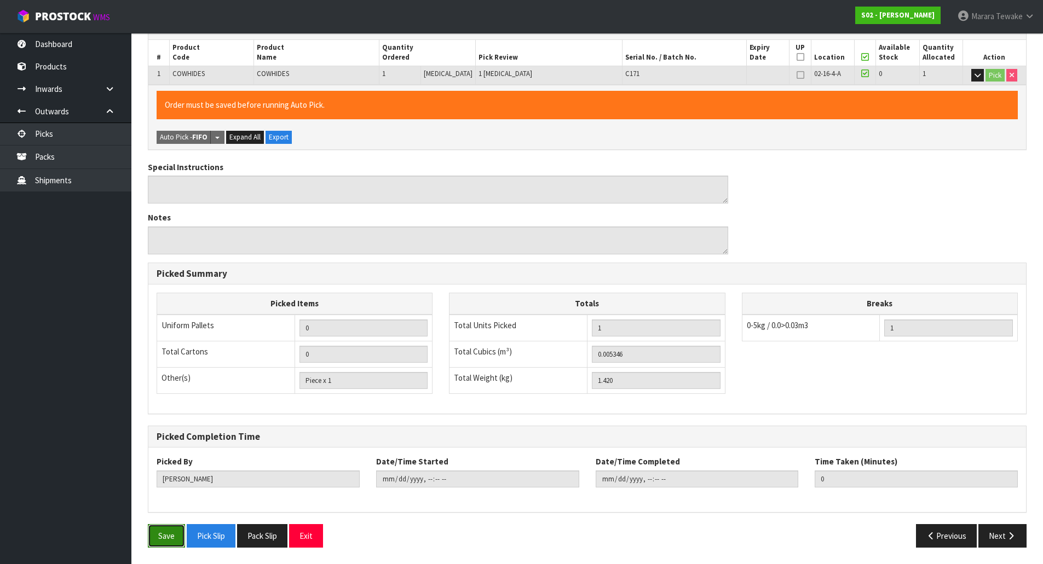
click at [170, 539] on button "Save" at bounding box center [166, 536] width 37 height 24
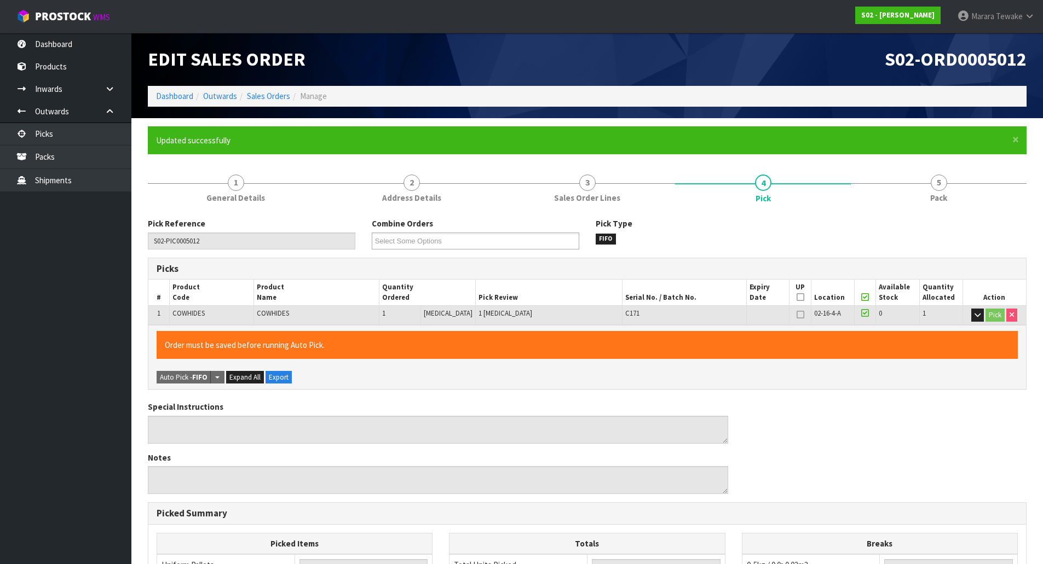
type input "[PERSON_NAME]"
type input "[DATE]T13:30:26"
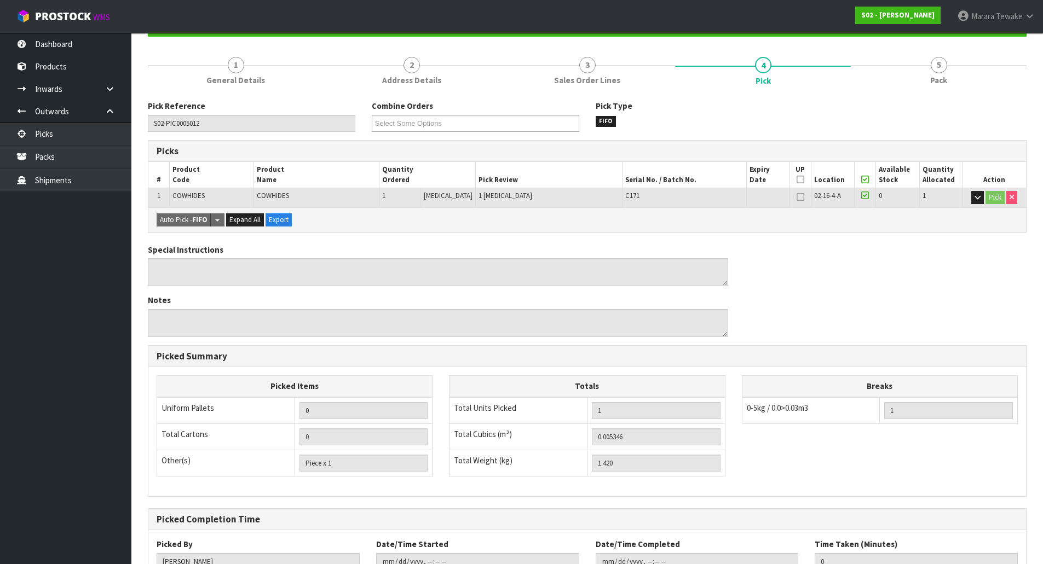
scroll to position [200, 0]
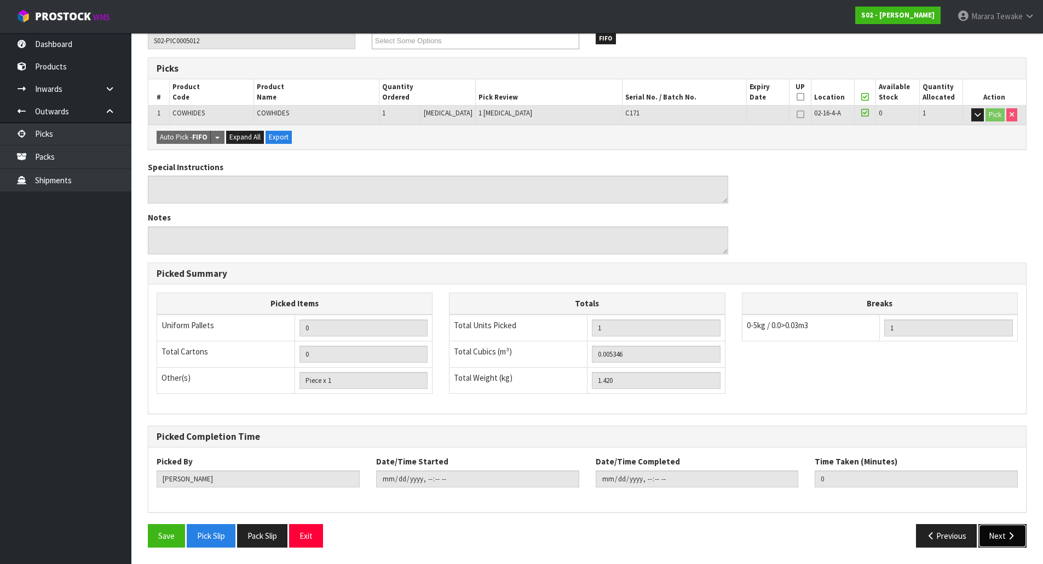
click at [1007, 544] on button "Next" at bounding box center [1002, 536] width 48 height 24
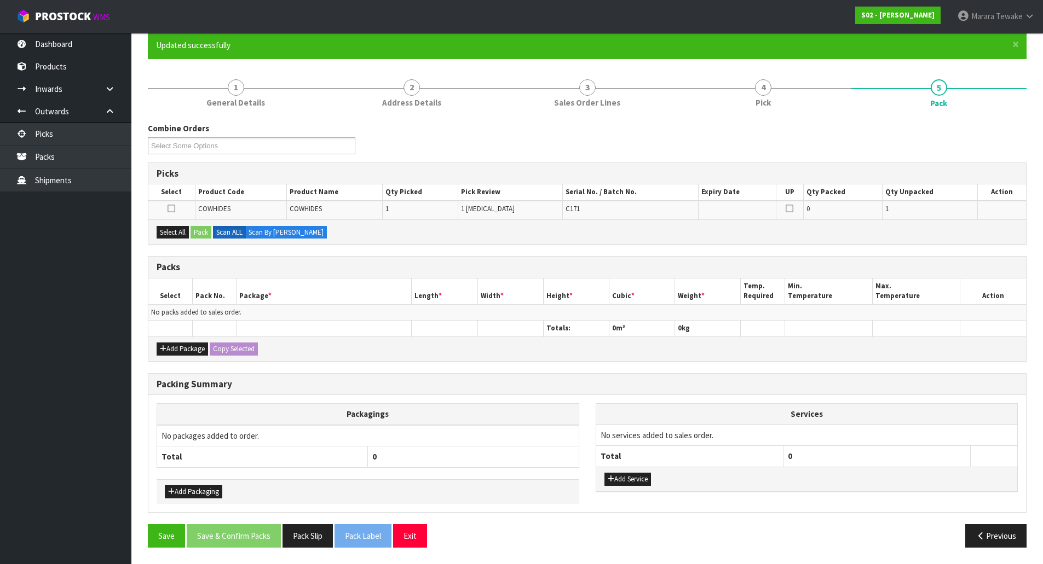
scroll to position [95, 0]
drag, startPoint x: 178, startPoint y: 233, endPoint x: 201, endPoint y: 232, distance: 22.5
click at [181, 232] on button "Select All" at bounding box center [173, 232] width 32 height 13
click at [203, 232] on button "Pack" at bounding box center [200, 232] width 21 height 13
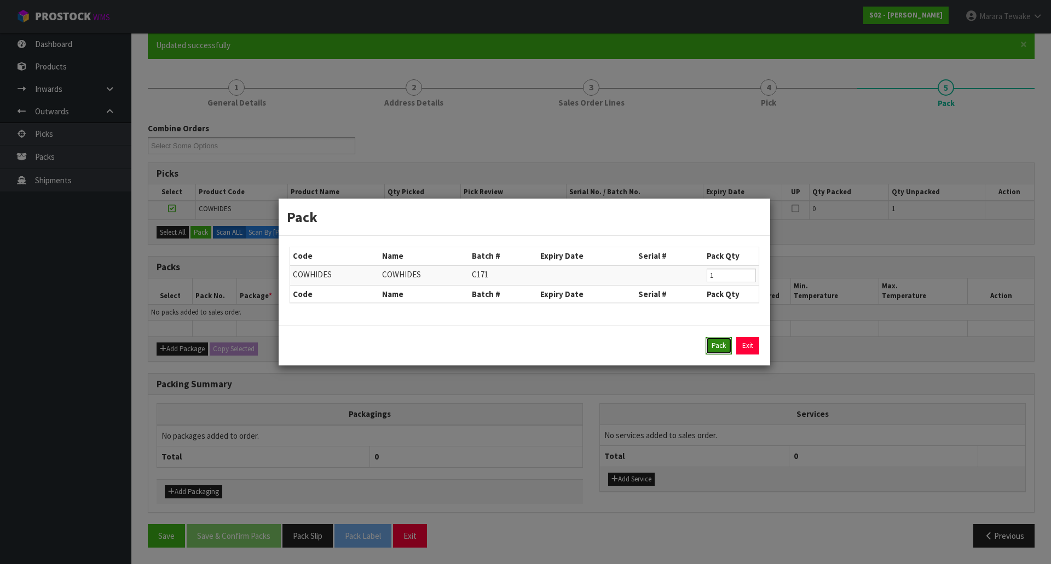
click at [715, 350] on button "Pack" at bounding box center [719, 346] width 26 height 18
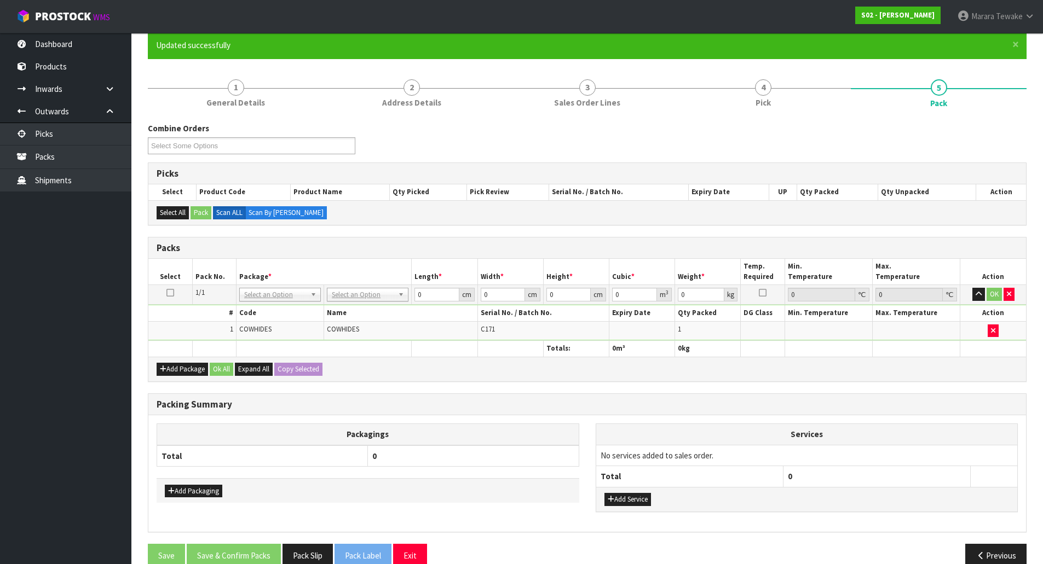
drag, startPoint x: 356, startPoint y: 292, endPoint x: 358, endPoint y: 308, distance: 16.0
click at [359, 310] on input "text" at bounding box center [368, 310] width 76 height 14
type input "oc"
type input "1.42"
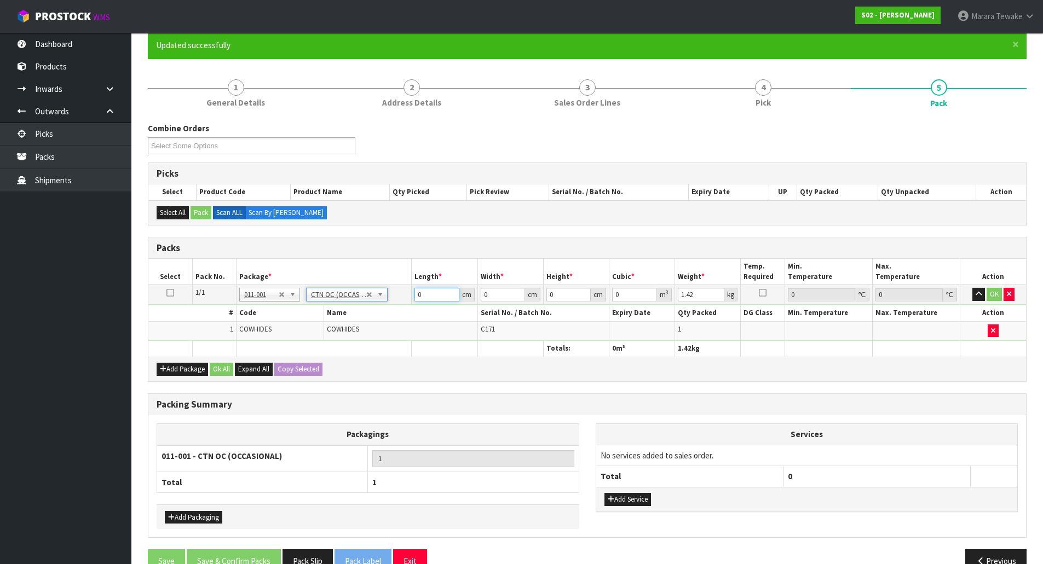
drag, startPoint x: 436, startPoint y: 289, endPoint x: 407, endPoint y: 286, distance: 29.7
click at [407, 286] on tr "1/1 NONE 007-001 007-002 007-004 007-009 007-013 007-014 007-015 007-017 007-01…" at bounding box center [586, 295] width 877 height 20
type input "24"
type input "17"
type input "1"
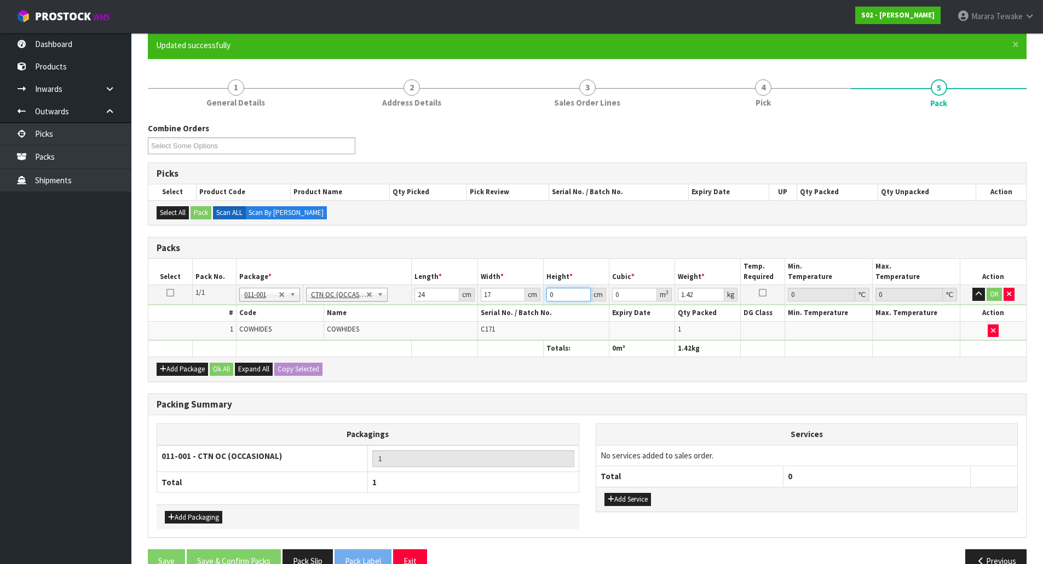
type input "0.000408"
type input "17"
type input "0.006936"
type input "17"
type input "2"
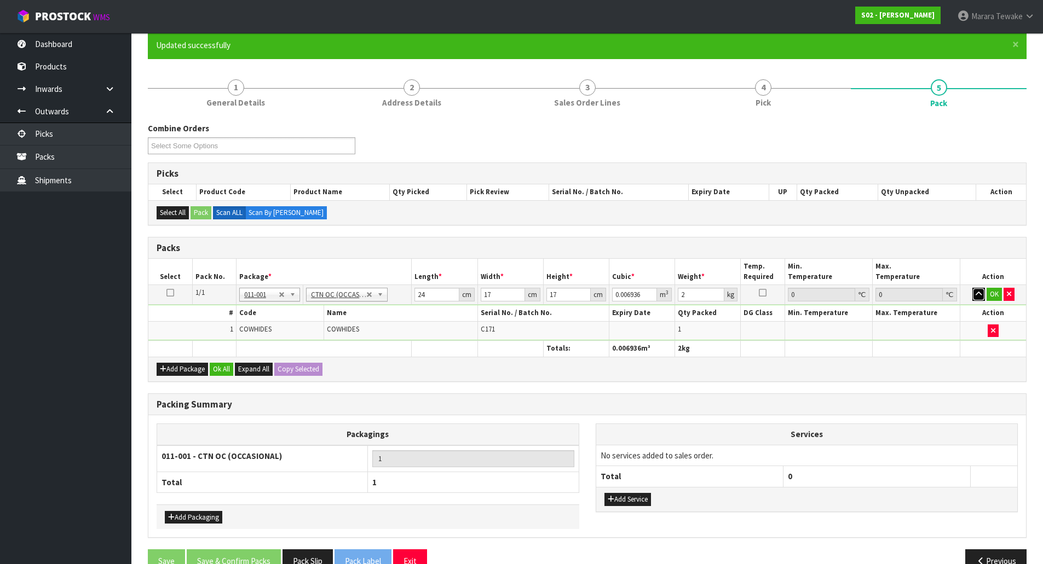
click at [972, 288] on button "button" at bounding box center [978, 294] width 13 height 13
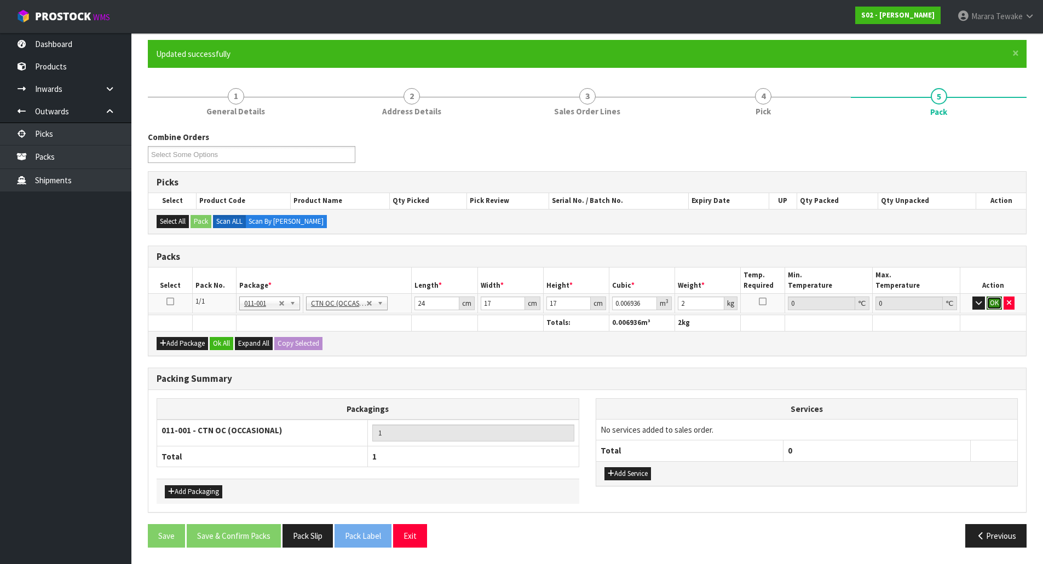
click button "OK" at bounding box center [993, 303] width 15 height 13
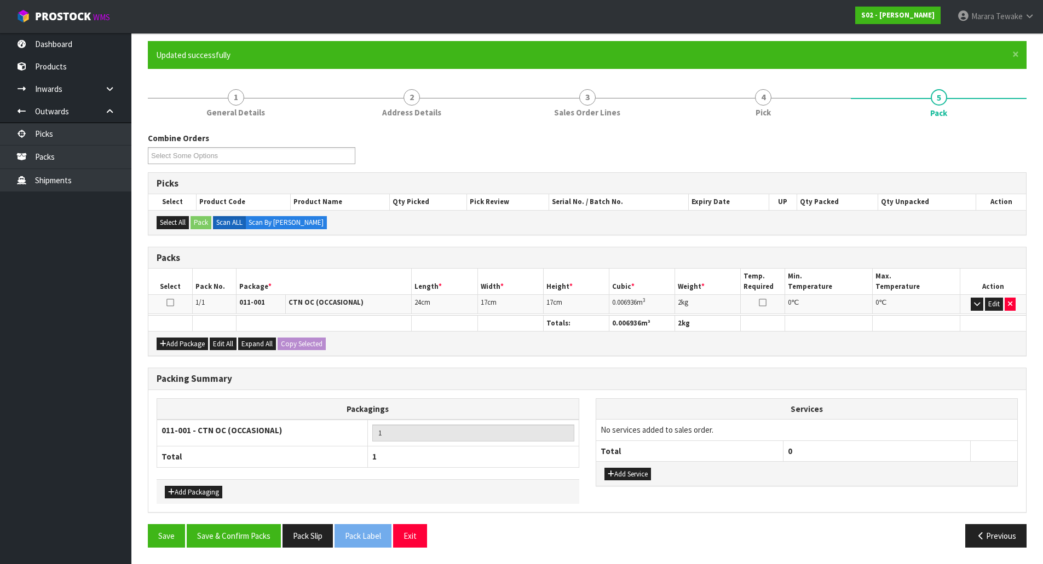
scroll to position [84, 0]
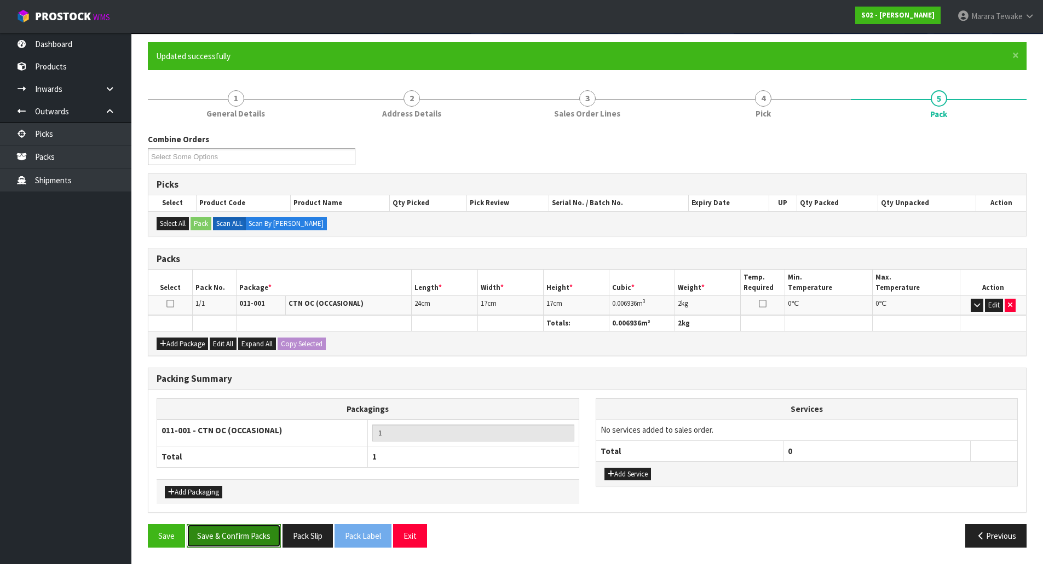
click at [253, 531] on button "Save & Confirm Packs" at bounding box center [234, 536] width 94 height 24
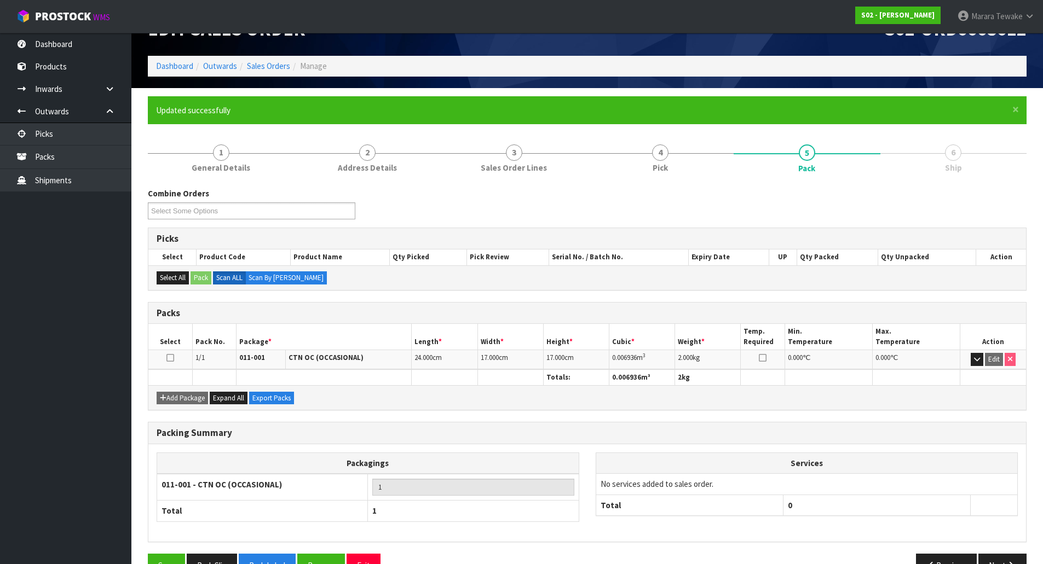
scroll to position [60, 0]
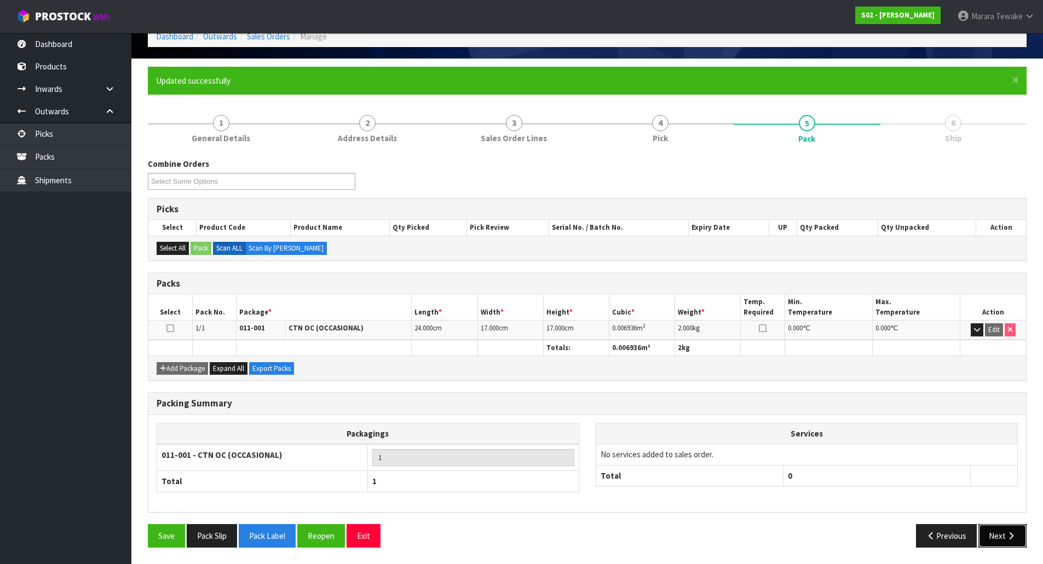
click at [995, 541] on button "Next" at bounding box center [1002, 536] width 48 height 24
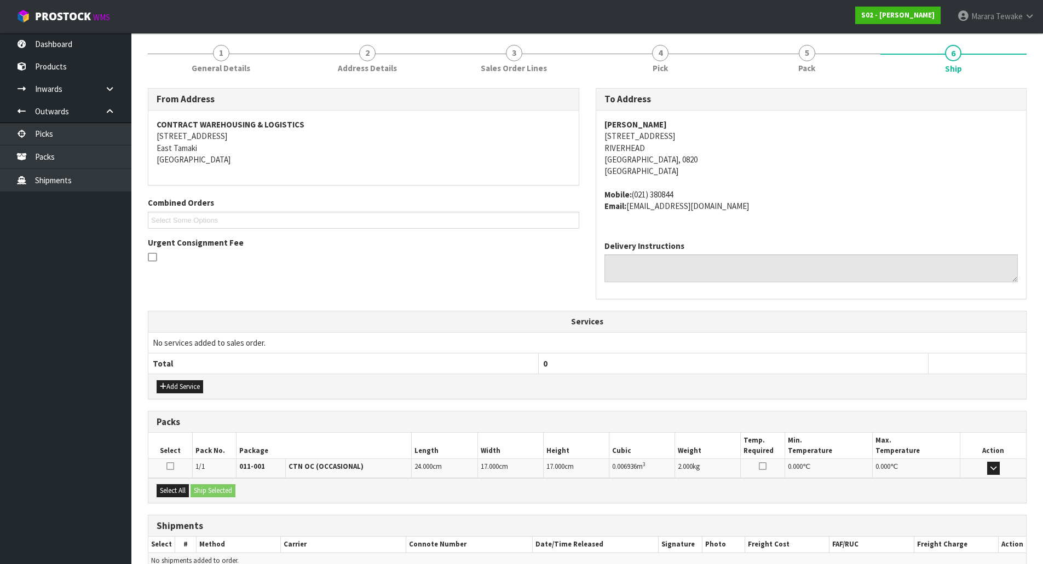
scroll to position [187, 0]
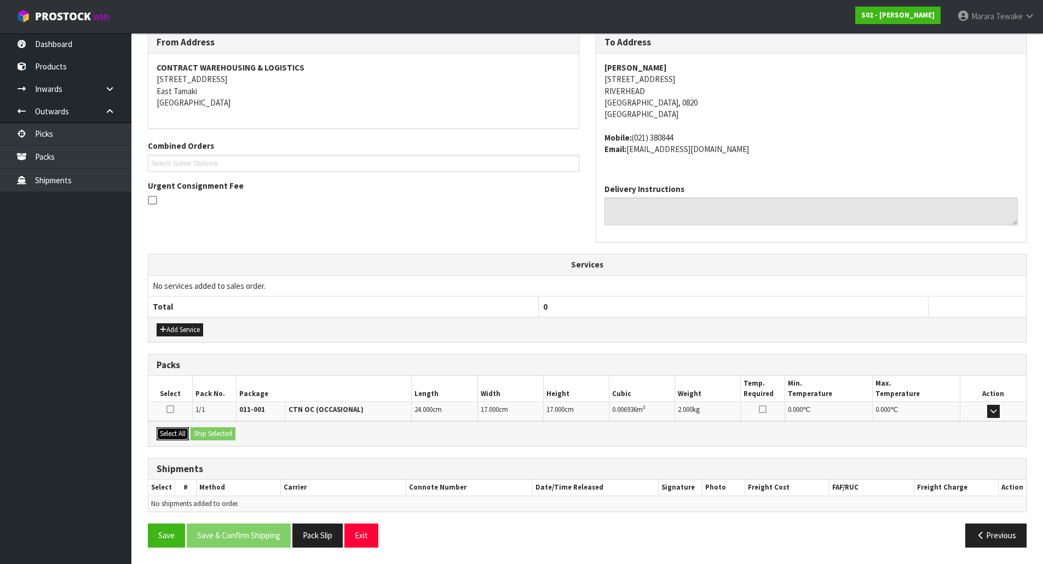
drag, startPoint x: 182, startPoint y: 434, endPoint x: 202, endPoint y: 433, distance: 19.7
click at [182, 433] on button "Select All" at bounding box center [173, 434] width 32 height 13
drag, startPoint x: 202, startPoint y: 433, endPoint x: 208, endPoint y: 432, distance: 6.0
click at [205, 433] on button "Ship Selected" at bounding box center [212, 434] width 45 height 13
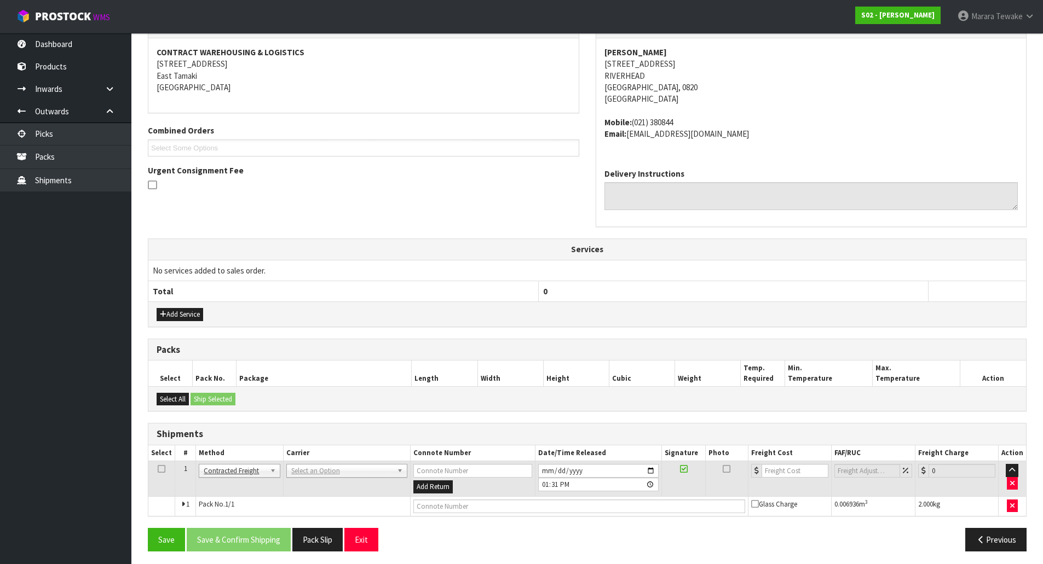
scroll to position [206, 0]
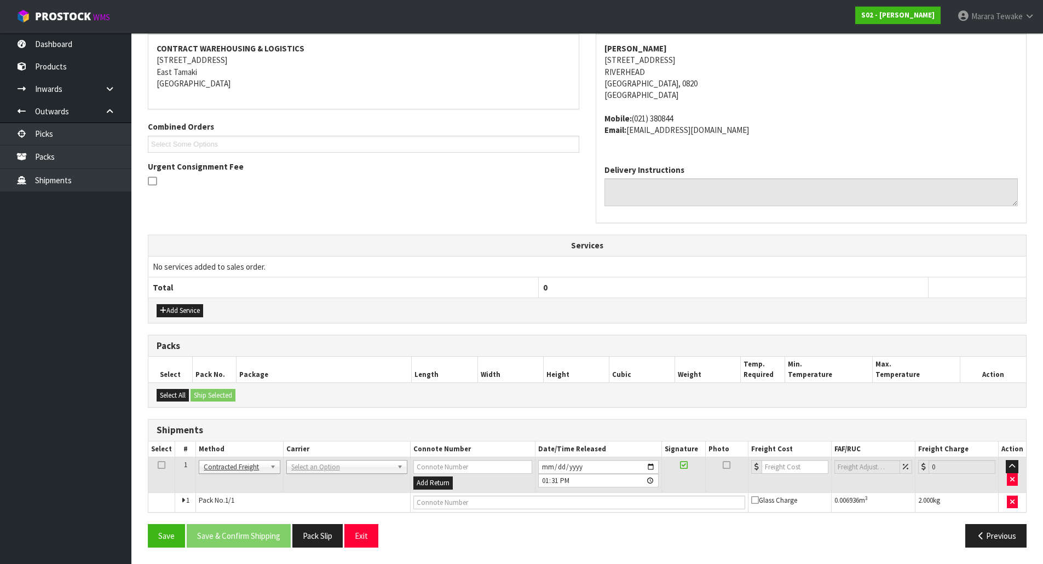
drag, startPoint x: 313, startPoint y: 465, endPoint x: 313, endPoint y: 480, distance: 14.2
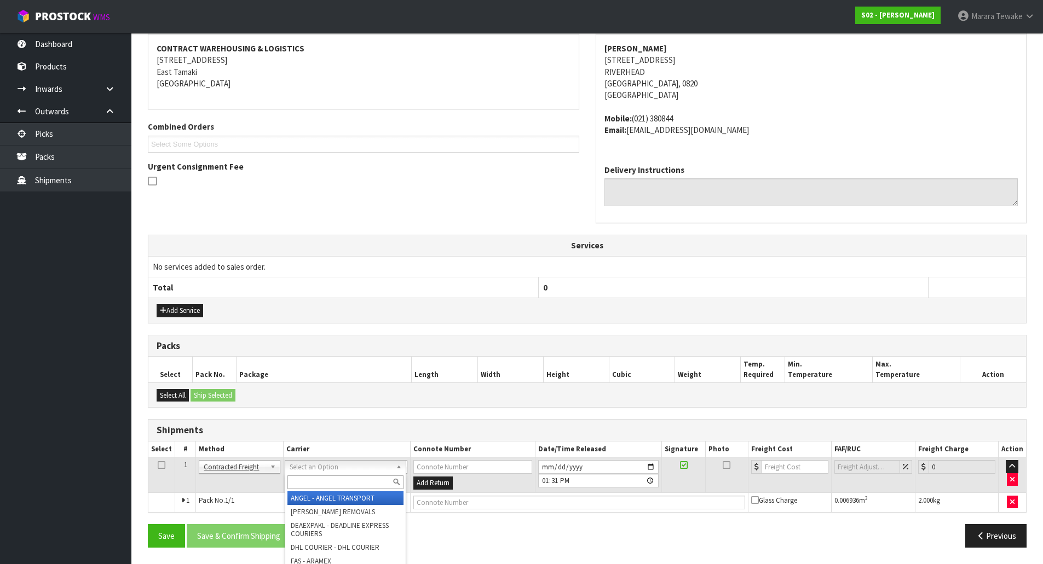
click at [313, 481] on input "text" at bounding box center [345, 483] width 116 height 14
type input "nzp"
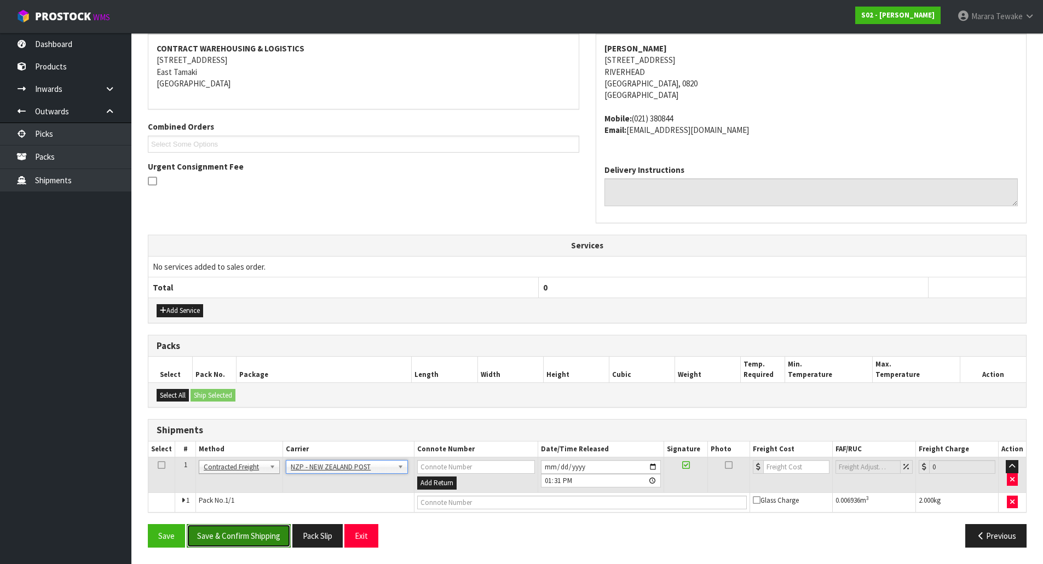
drag, startPoint x: 283, startPoint y: 544, endPoint x: 203, endPoint y: 539, distance: 80.7
click at [281, 544] on button "Save & Confirm Shipping" at bounding box center [239, 536] width 104 height 24
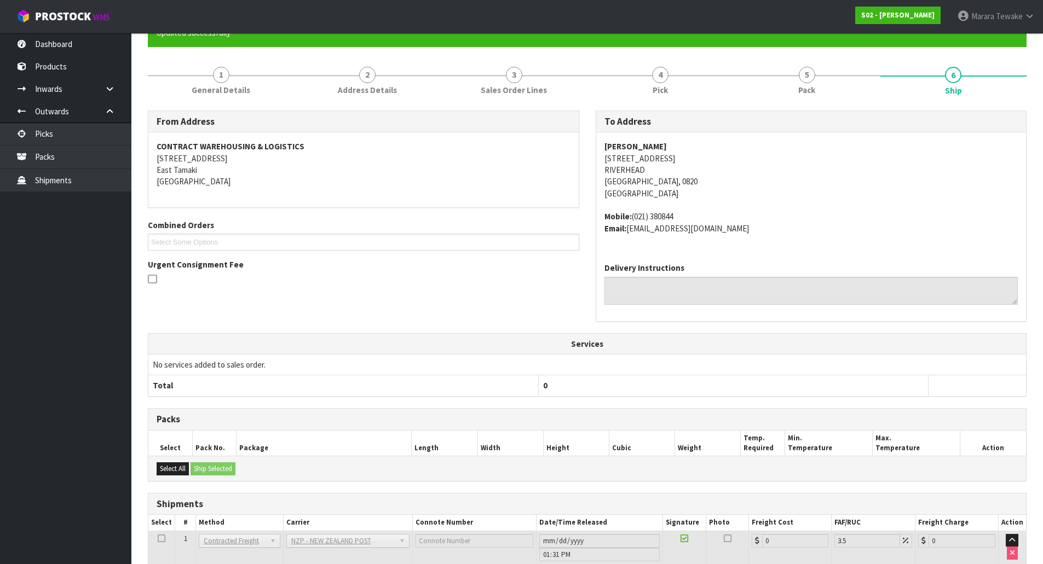
scroll to position [190, 0]
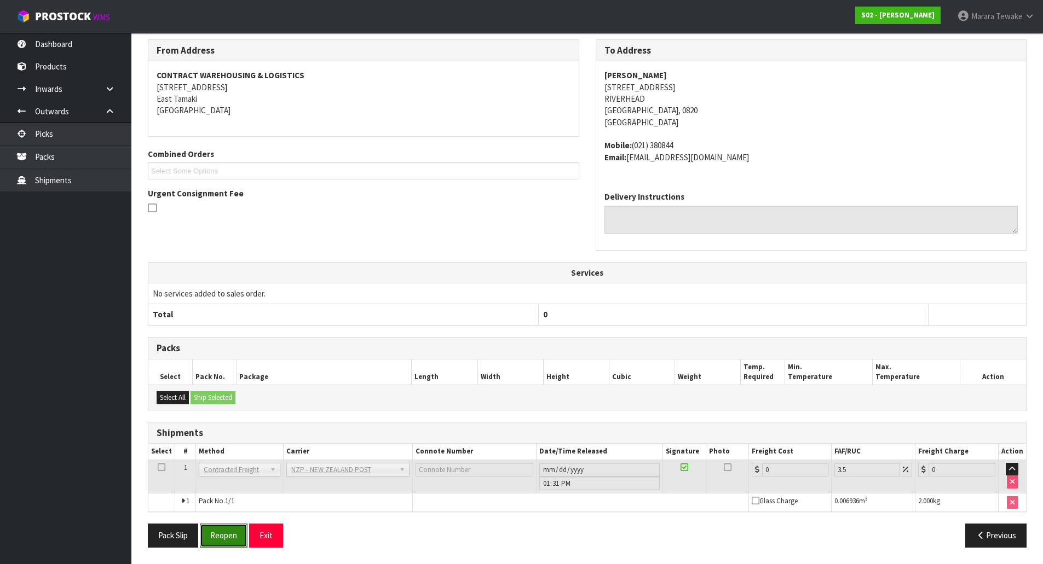
click at [237, 532] on button "Reopen" at bounding box center [224, 536] width 48 height 24
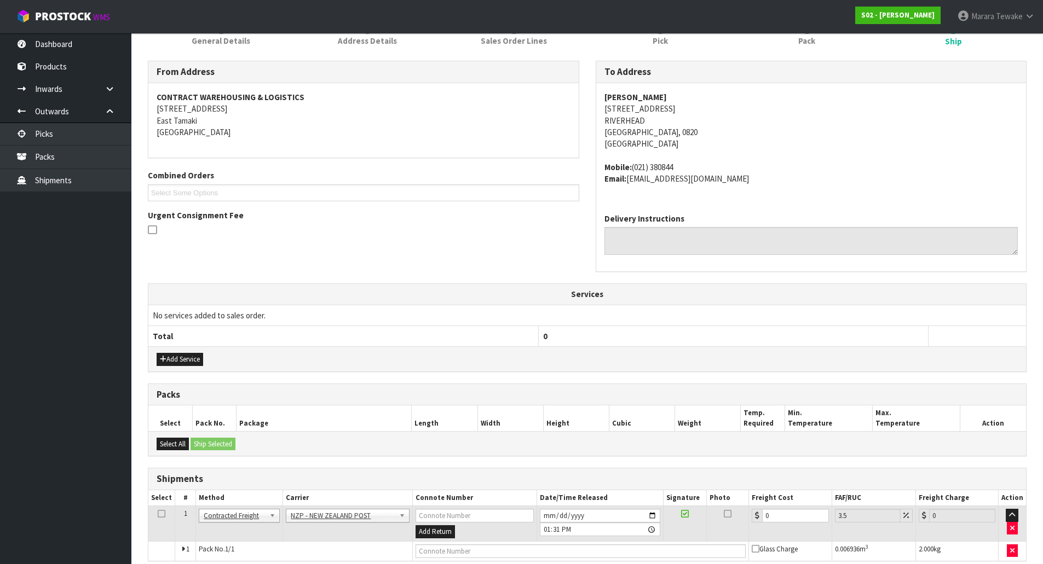
scroll to position [206, 0]
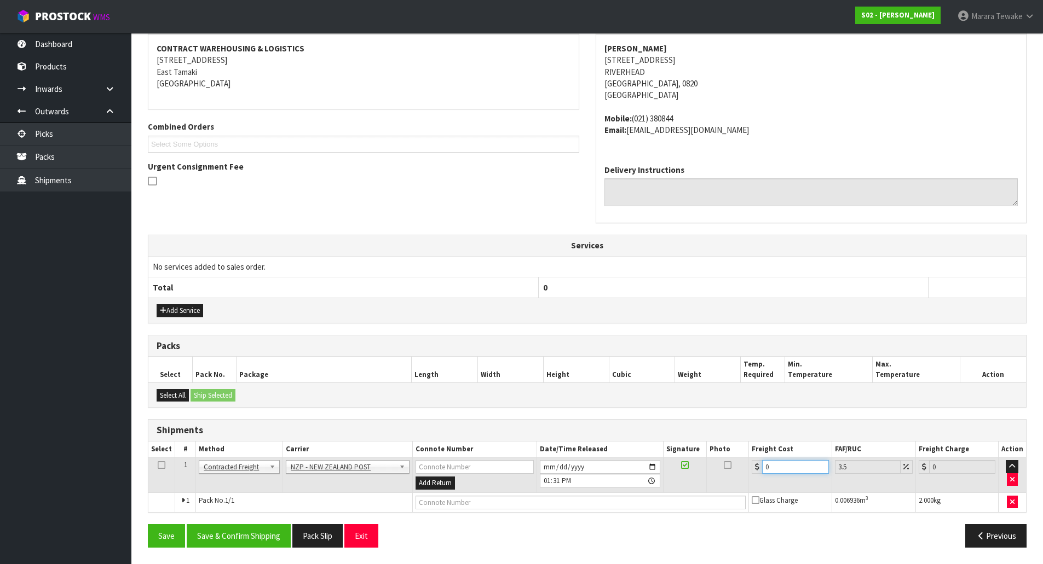
drag, startPoint x: 774, startPoint y: 468, endPoint x: 723, endPoint y: 442, distance: 57.3
click at [745, 464] on tr "1 Client Local Pickup Customer Local Pickup Company Freight Contracted Freight …" at bounding box center [586, 476] width 877 height 36
type input "4"
type input "4.14"
type input "4.3"
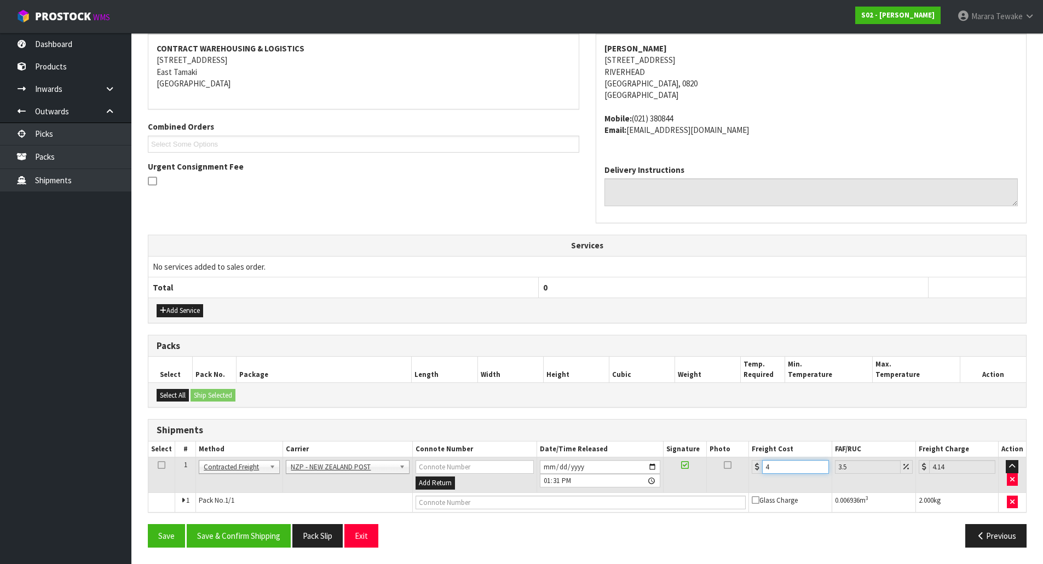
type input "4.45"
type input "4.33"
type input "4.48"
type input "4.33"
drag, startPoint x: 218, startPoint y: 536, endPoint x: 174, endPoint y: 517, distance: 47.8
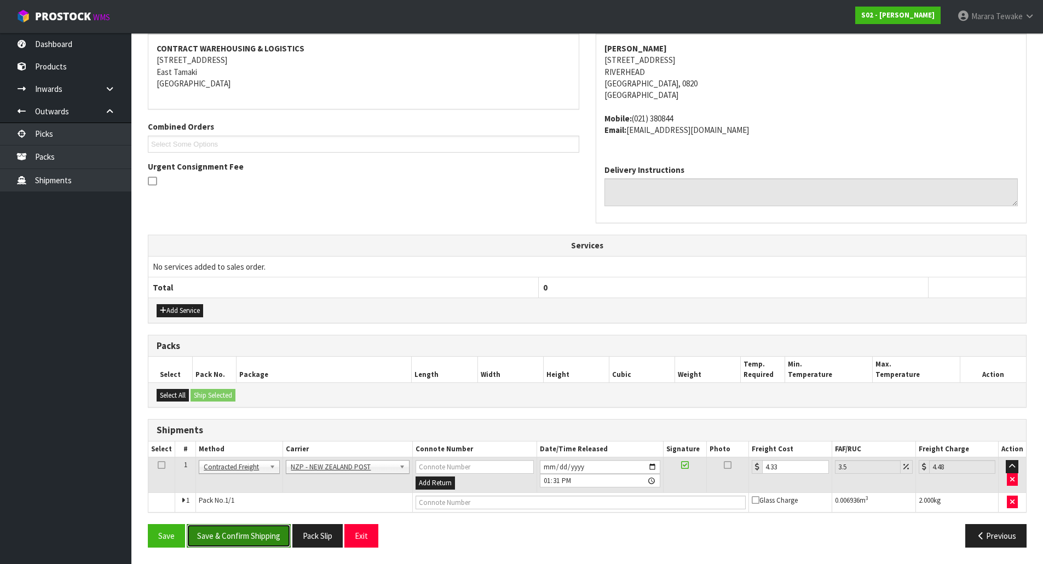
click at [218, 535] on button "Save & Confirm Shipping" at bounding box center [239, 536] width 104 height 24
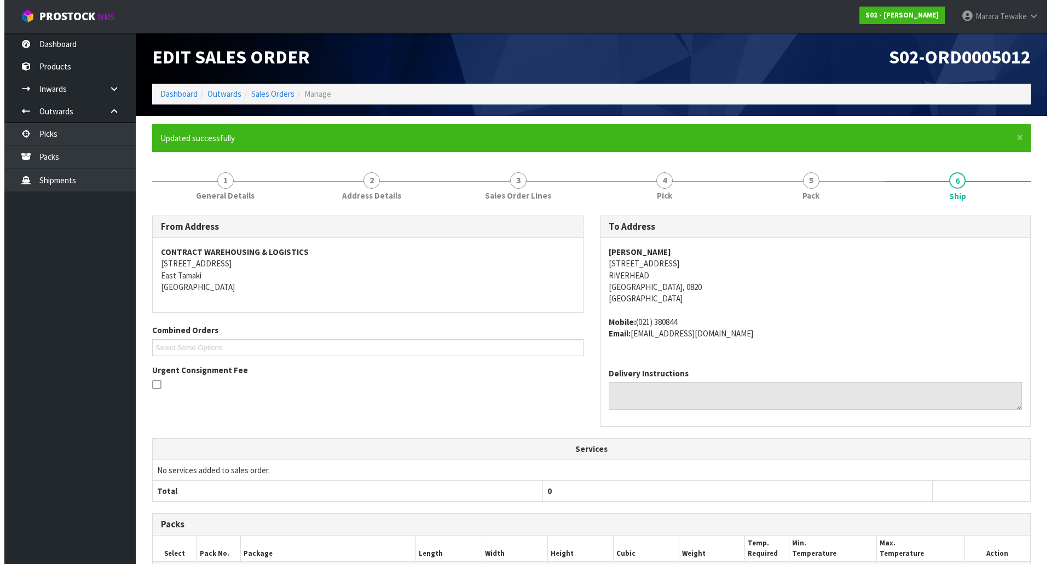
scroll to position [0, 0]
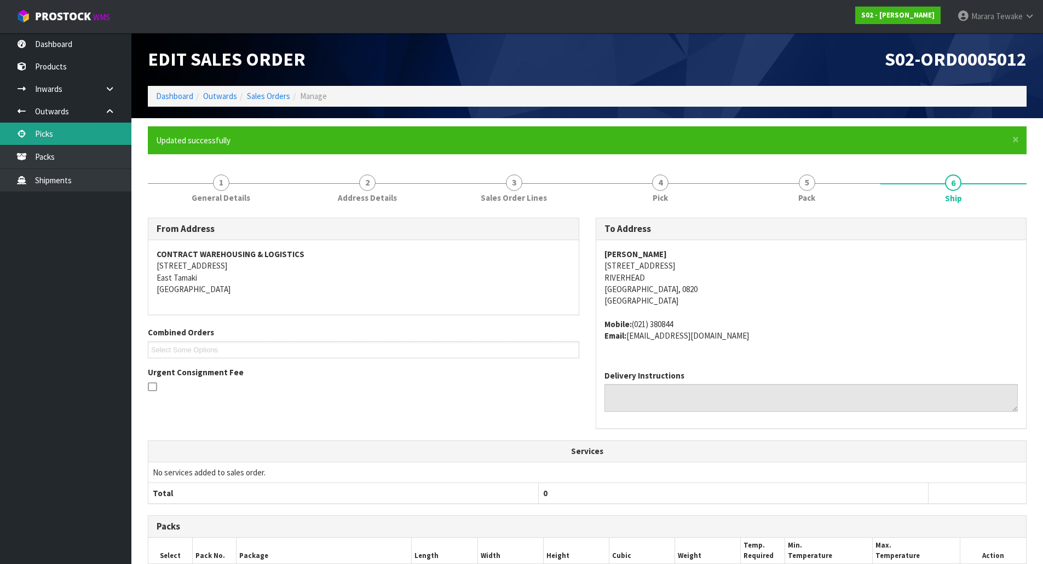
click at [93, 123] on link "Picks" at bounding box center [65, 134] width 131 height 22
click at [93, 128] on link "Picks" at bounding box center [65, 134] width 131 height 22
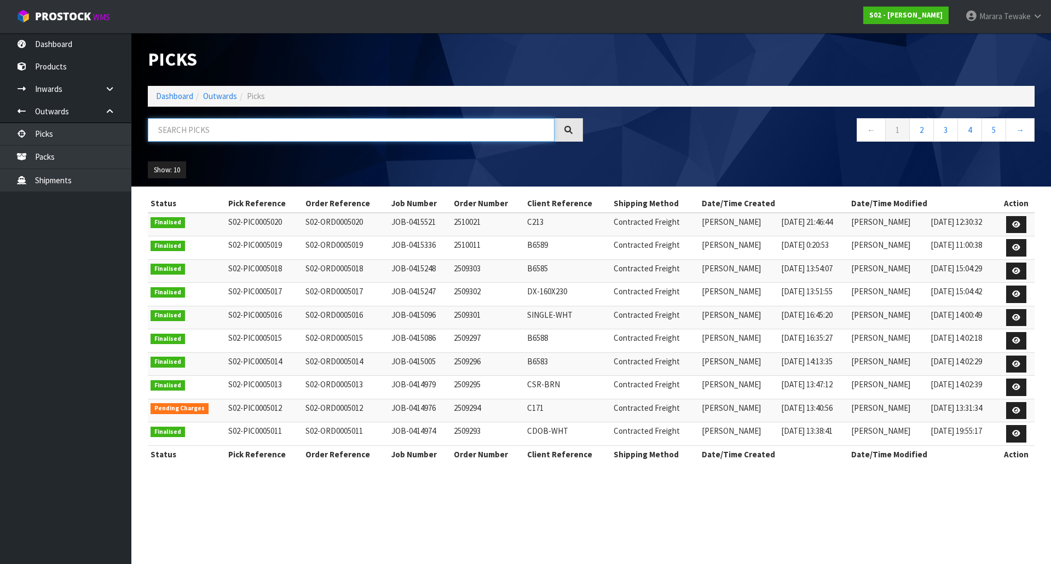
click at [165, 131] on input "text" at bounding box center [351, 130] width 407 height 24
click at [225, 131] on input "text" at bounding box center [351, 130] width 407 height 24
click at [343, 120] on input "text" at bounding box center [351, 130] width 407 height 24
click at [89, 42] on link "Dashboard" at bounding box center [65, 44] width 131 height 22
click at [63, 45] on link "Dashboard" at bounding box center [65, 44] width 131 height 22
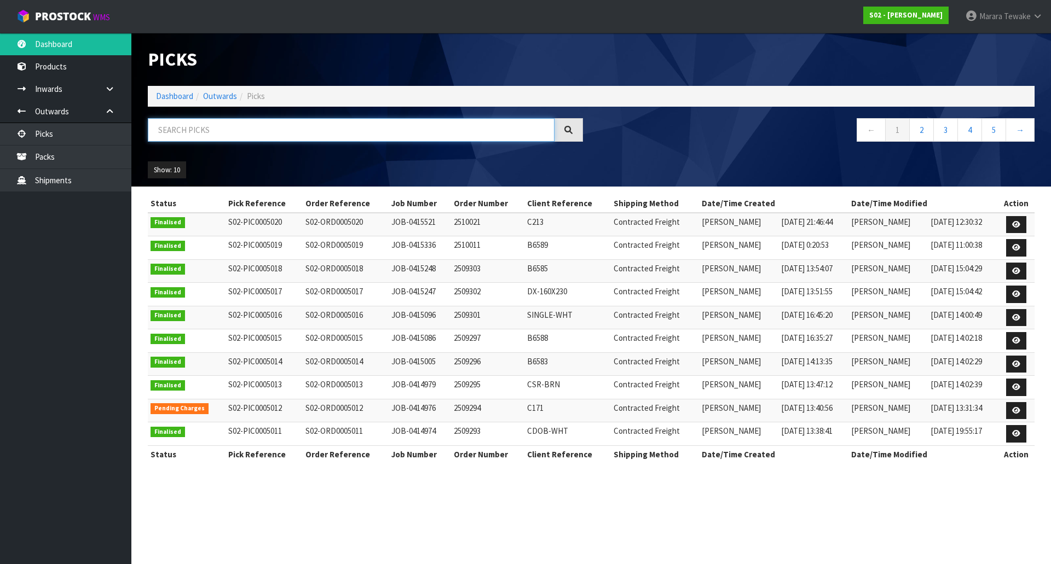
click at [198, 133] on input "text" at bounding box center [351, 130] width 407 height 24
click at [59, 42] on link "Dashboard" at bounding box center [65, 44] width 131 height 22
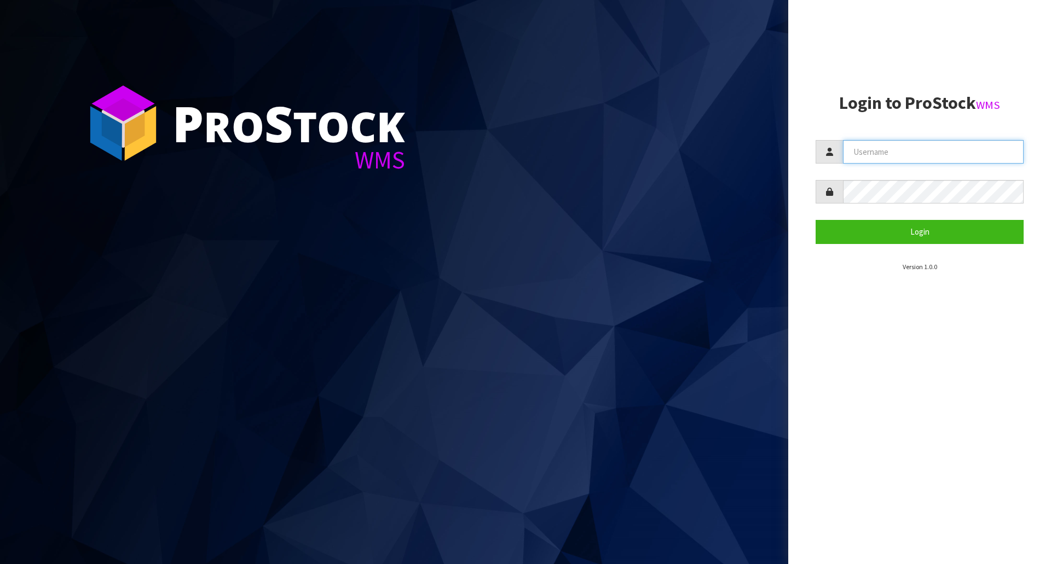
click at [857, 152] on input "text" at bounding box center [933, 152] width 181 height 24
type input "[PERSON_NAME]"
click at [816, 220] on button "Login" at bounding box center [920, 232] width 208 height 24
